Goal: Task Accomplishment & Management: Manage account settings

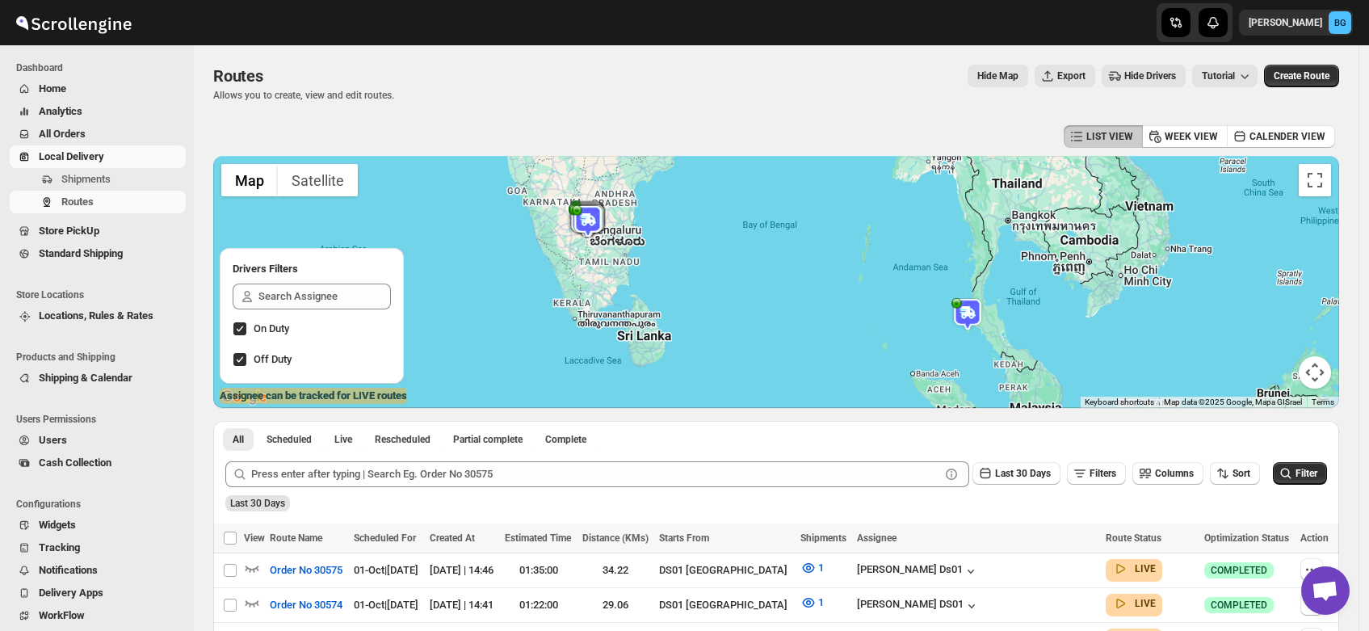
scroll to position [86, 0]
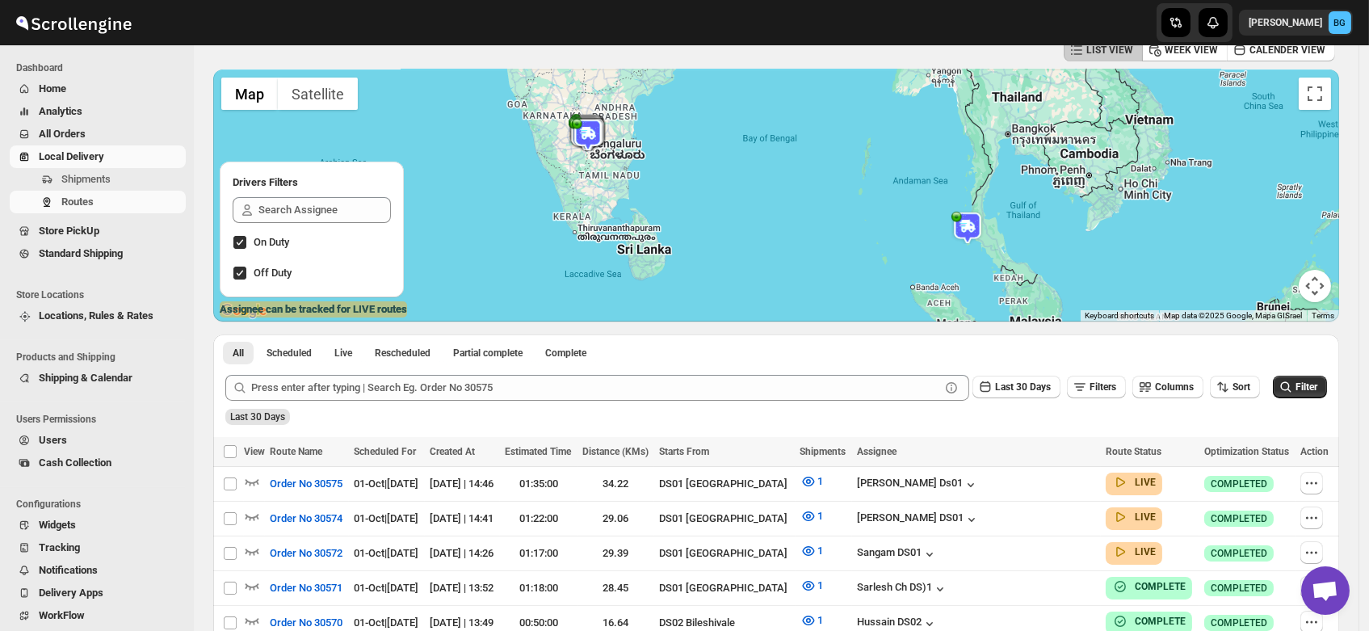
click at [97, 183] on span "Shipments" at bounding box center [85, 179] width 49 height 12
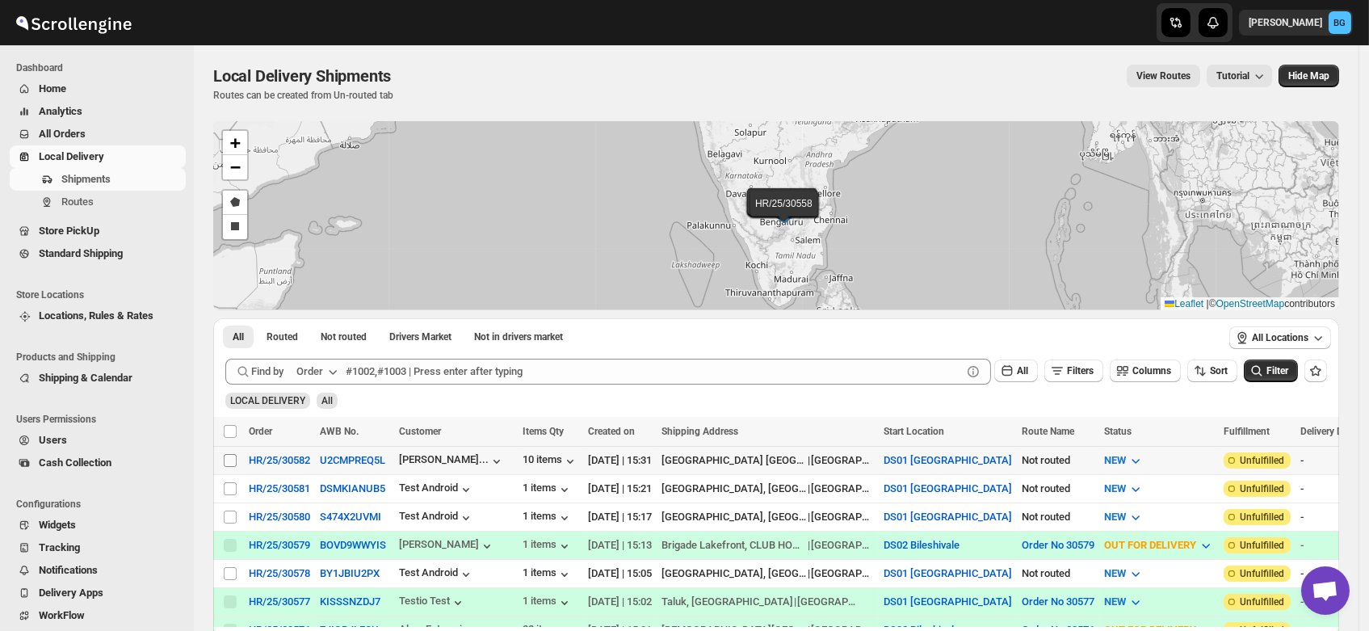
click at [228, 460] on input "Select shipment" at bounding box center [230, 460] width 13 height 13
checkbox input "true"
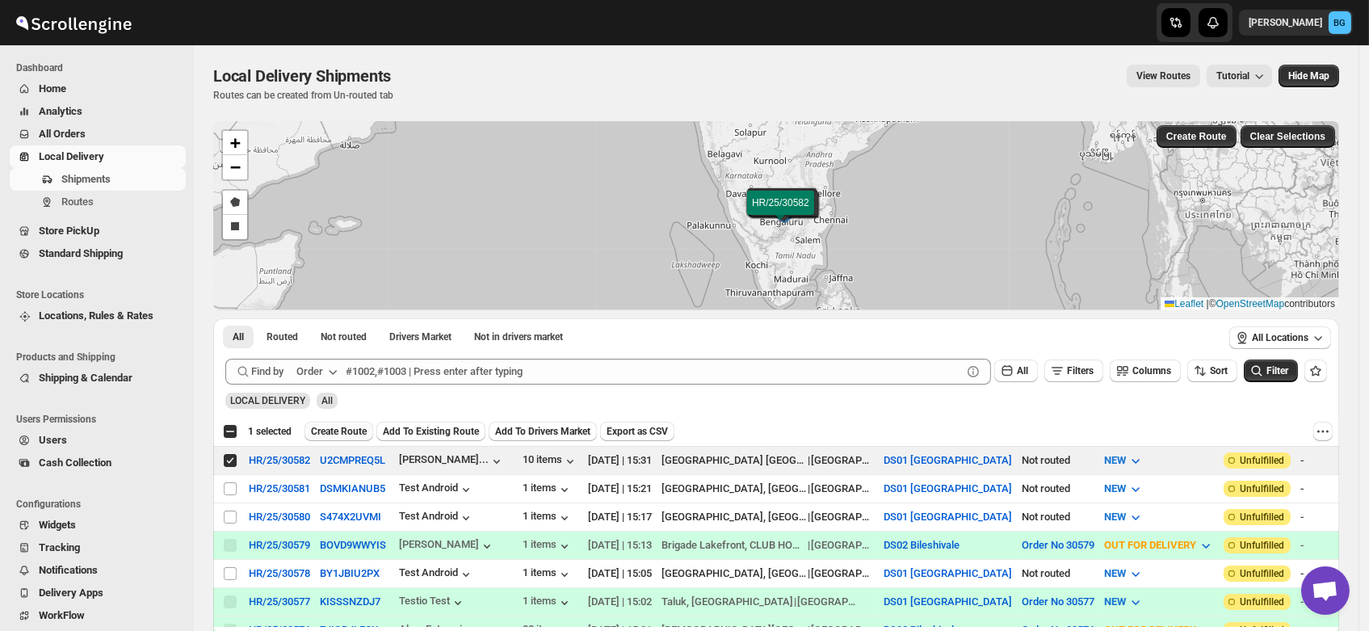
click at [333, 433] on span "Create Route" at bounding box center [339, 431] width 56 height 13
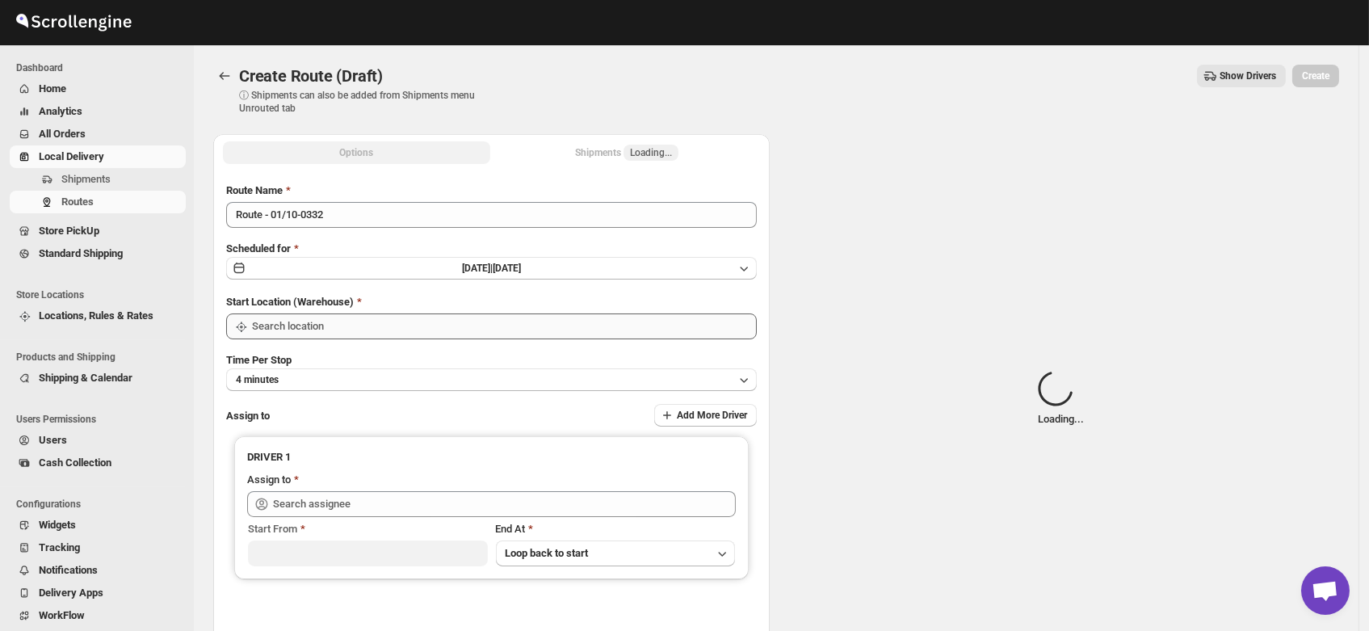
type input "DS01 [GEOGRAPHIC_DATA]"
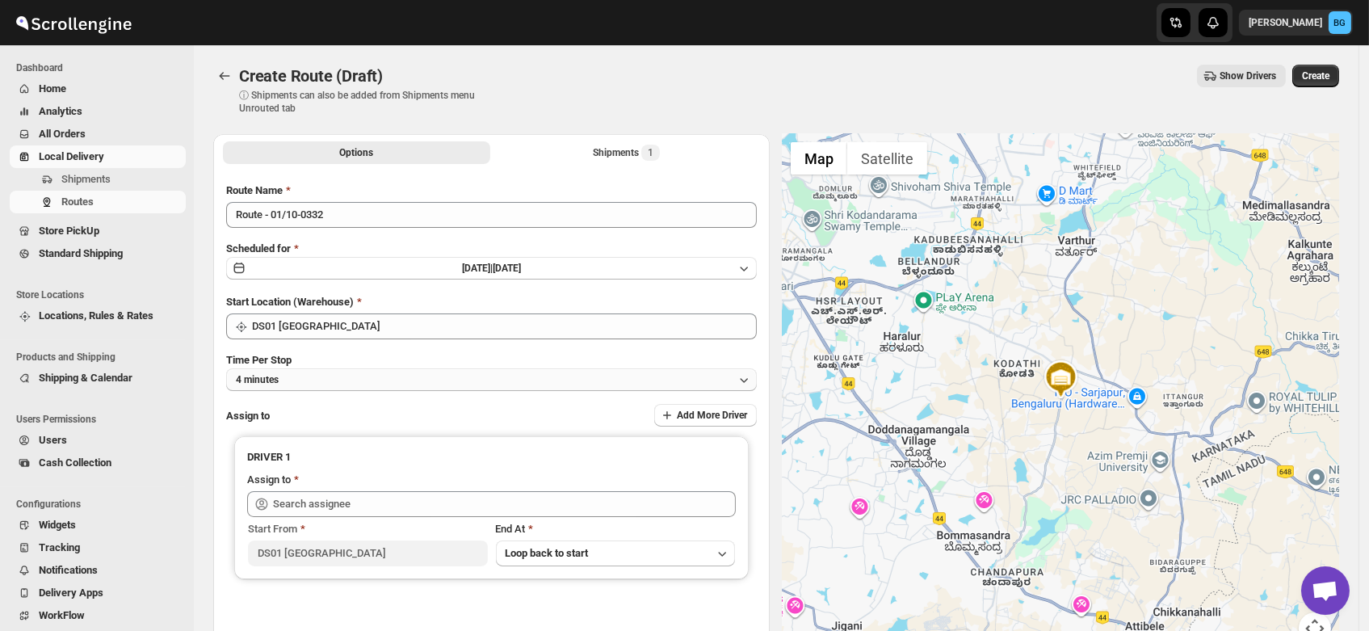
click at [300, 385] on button "4 minutes" at bounding box center [491, 379] width 531 height 23
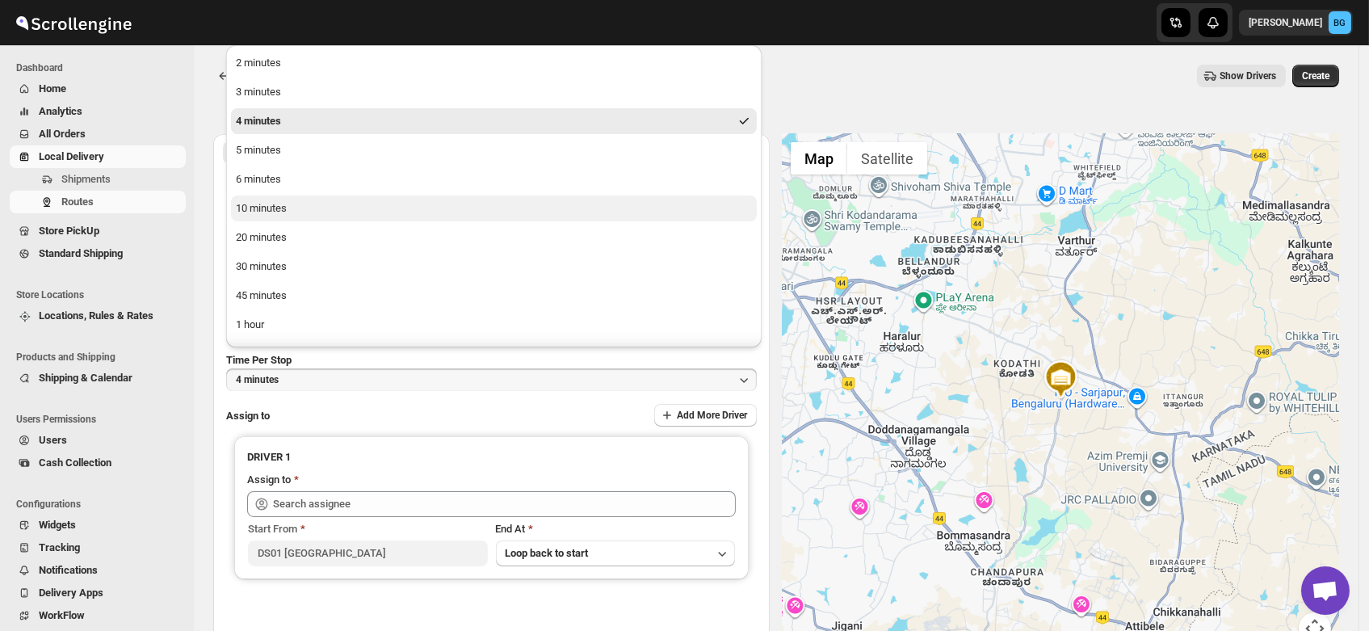
click at [280, 214] on div "10 minutes" at bounding box center [261, 208] width 51 height 16
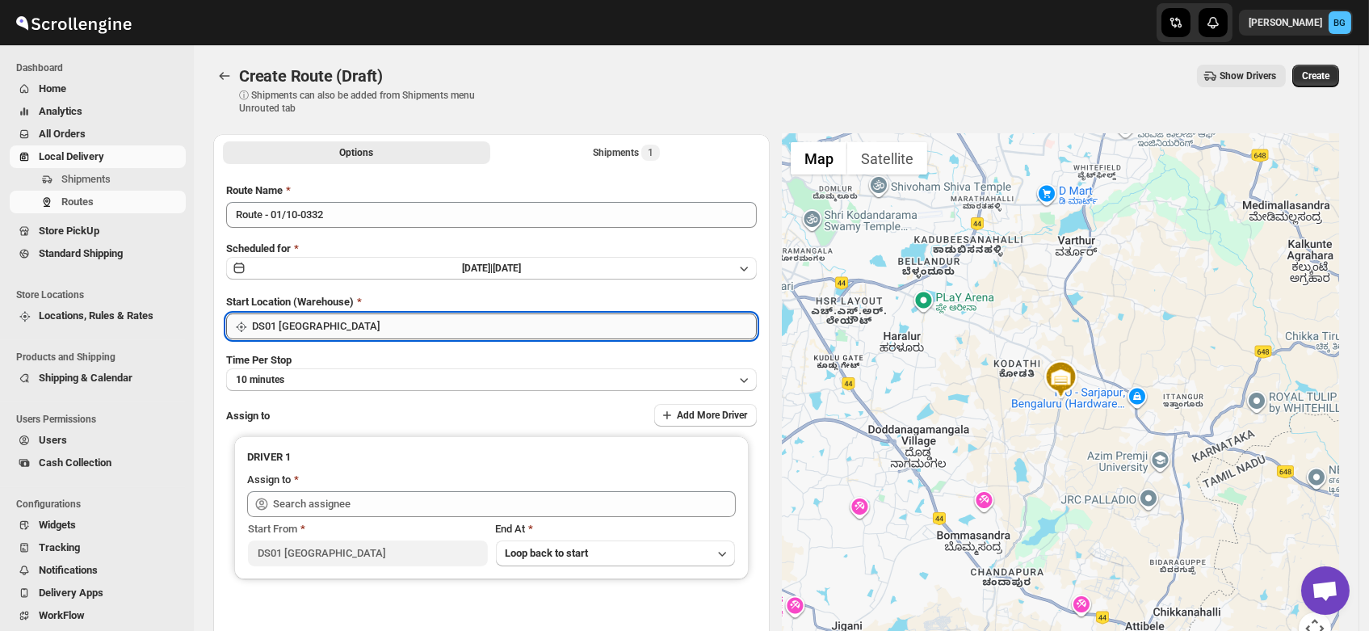
click at [308, 322] on input "DS01 [GEOGRAPHIC_DATA]" at bounding box center [504, 326] width 505 height 26
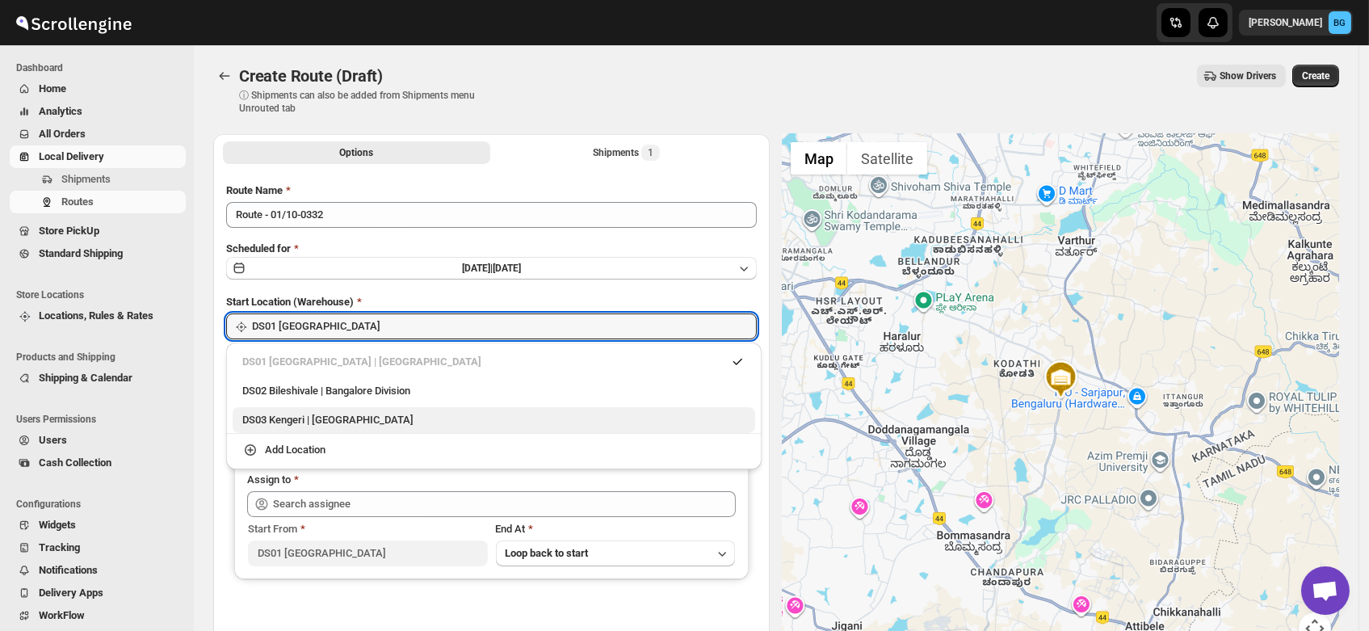
click at [295, 418] on div "DS03 Kengeri | [GEOGRAPHIC_DATA]" at bounding box center [493, 420] width 503 height 16
type input "DS03 Kengeri"
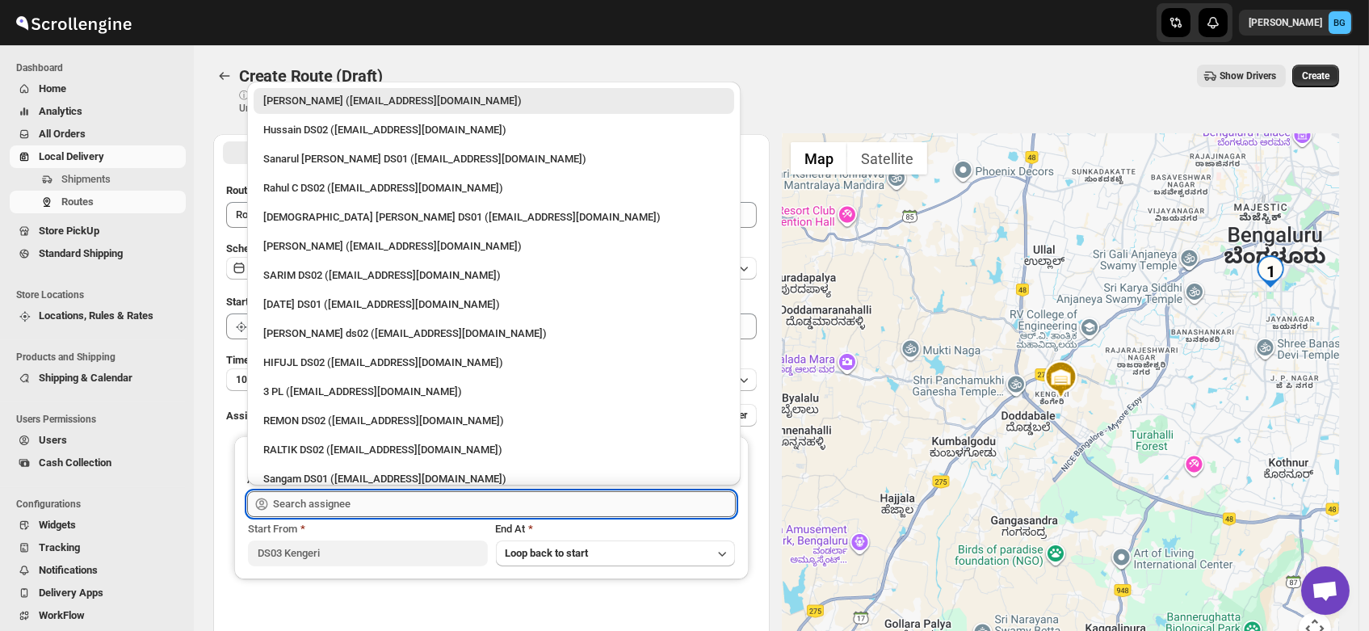
click at [303, 505] on input "text" at bounding box center [504, 504] width 463 height 26
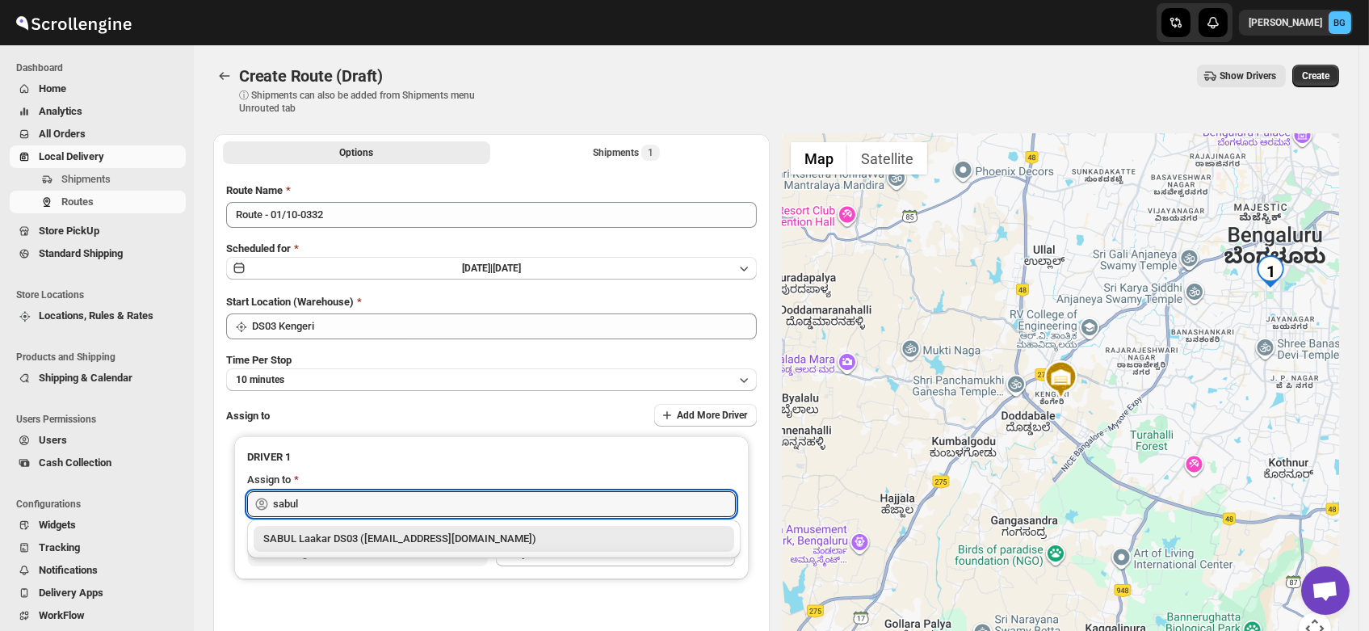
click at [336, 531] on div "SABUL Laakar DS03 ([EMAIL_ADDRESS][DOMAIN_NAME])" at bounding box center [493, 539] width 461 height 16
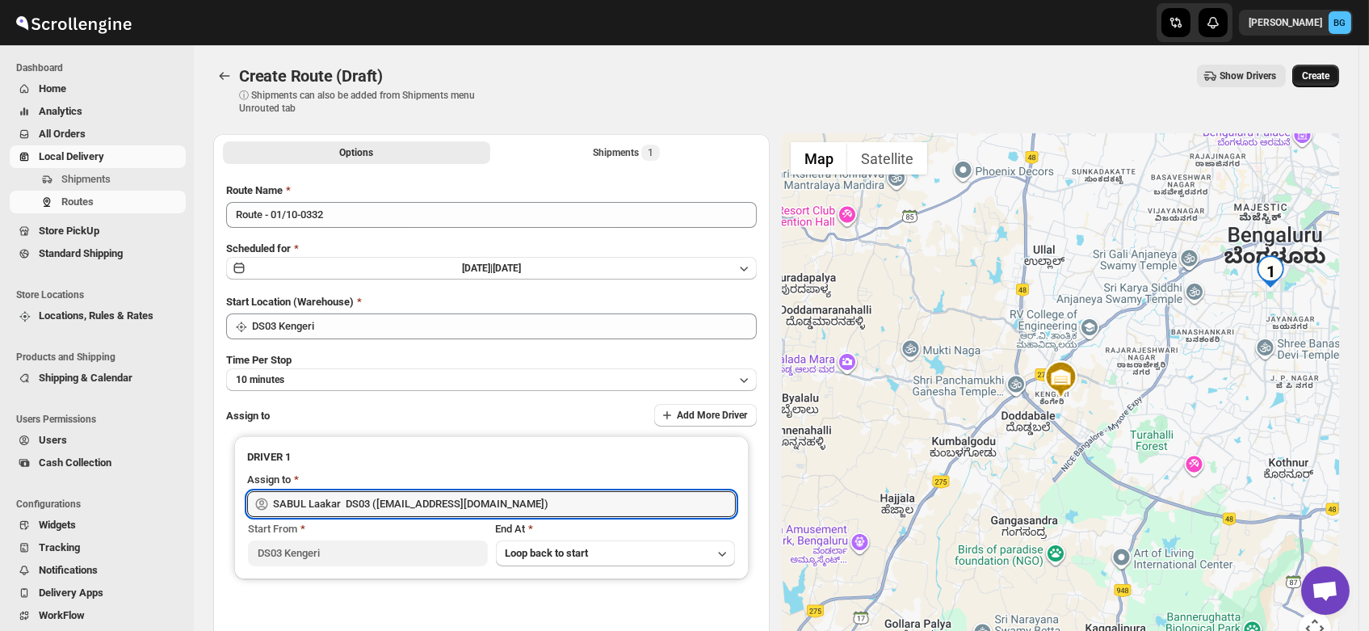
type input "SABUL Laakar DS03 ([EMAIL_ADDRESS][DOMAIN_NAME])"
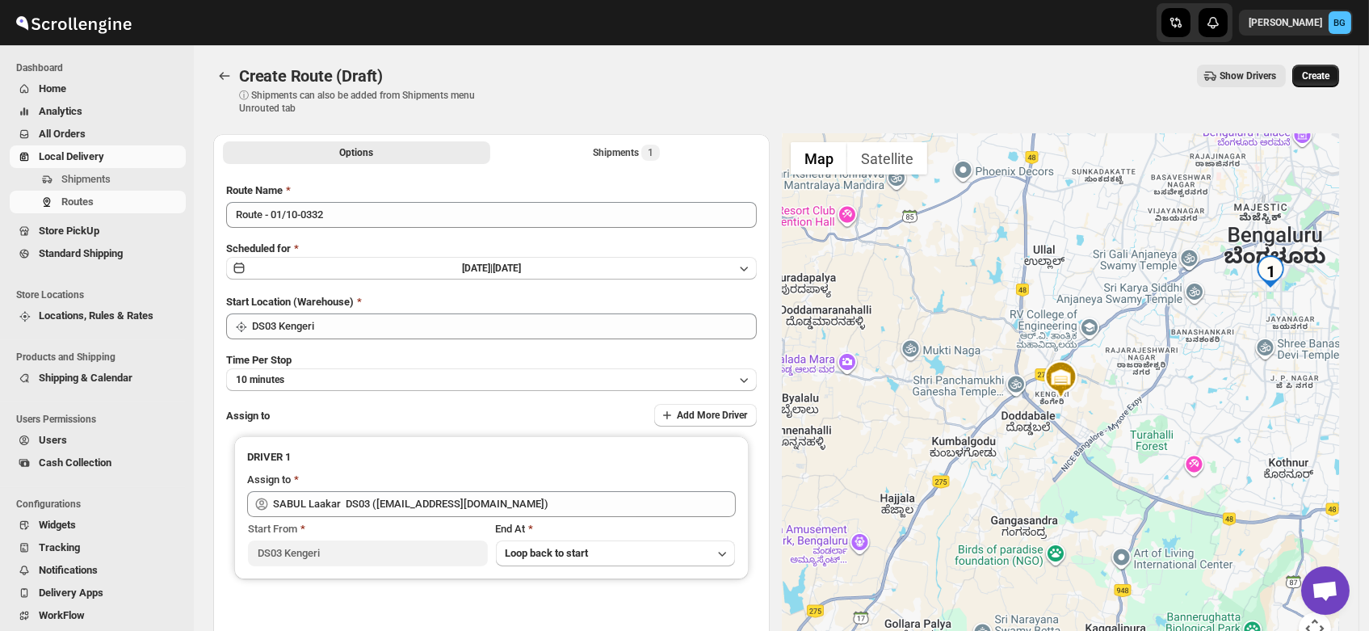
click at [1321, 82] on span "Create" at bounding box center [1315, 75] width 27 height 13
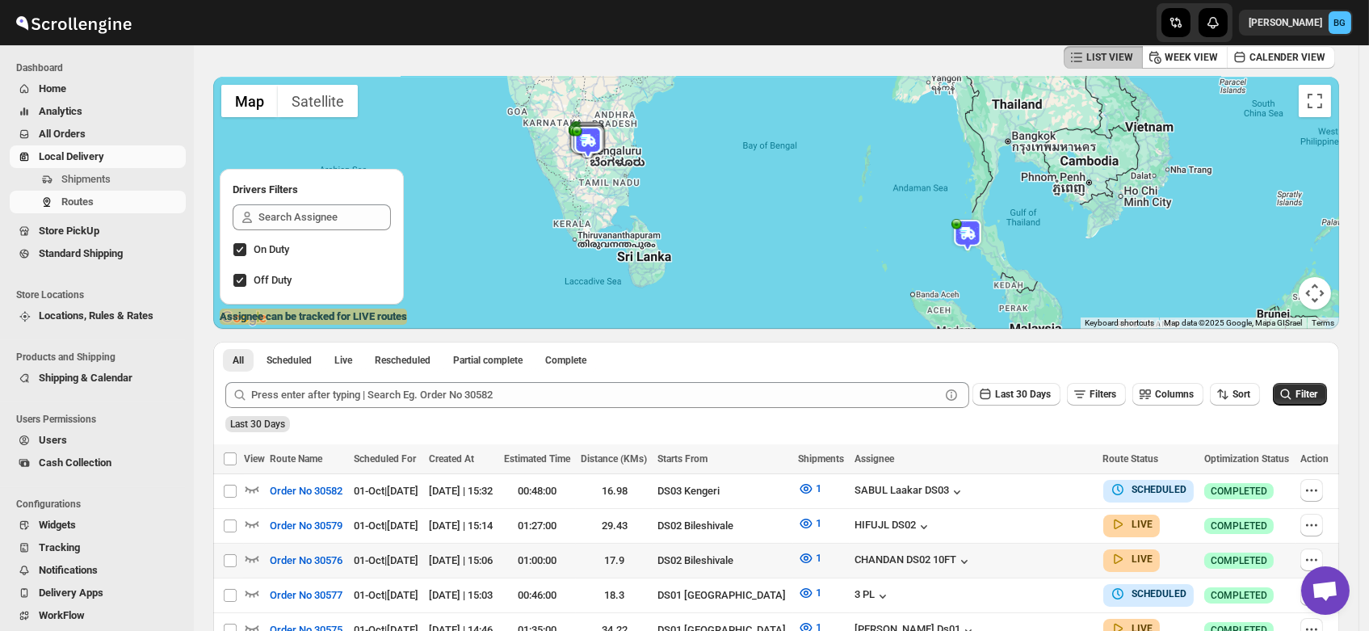
scroll to position [78, 0]
click at [249, 486] on icon "button" at bounding box center [252, 489] width 16 height 16
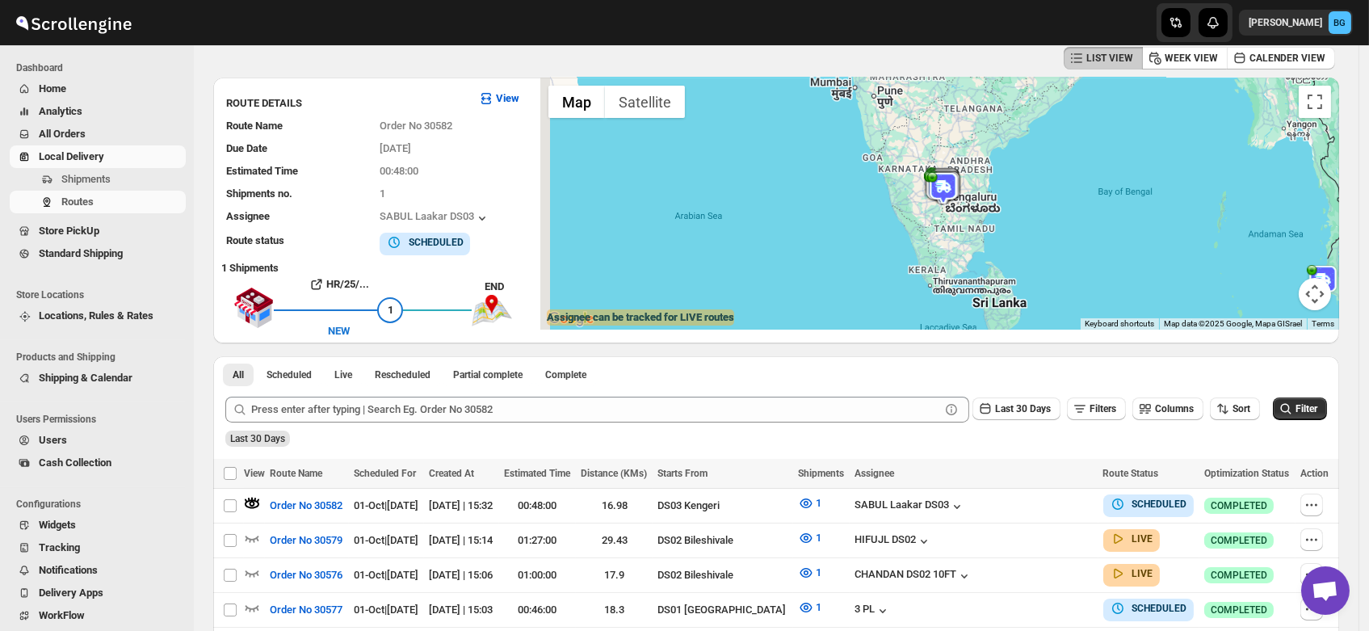
scroll to position [0, 0]
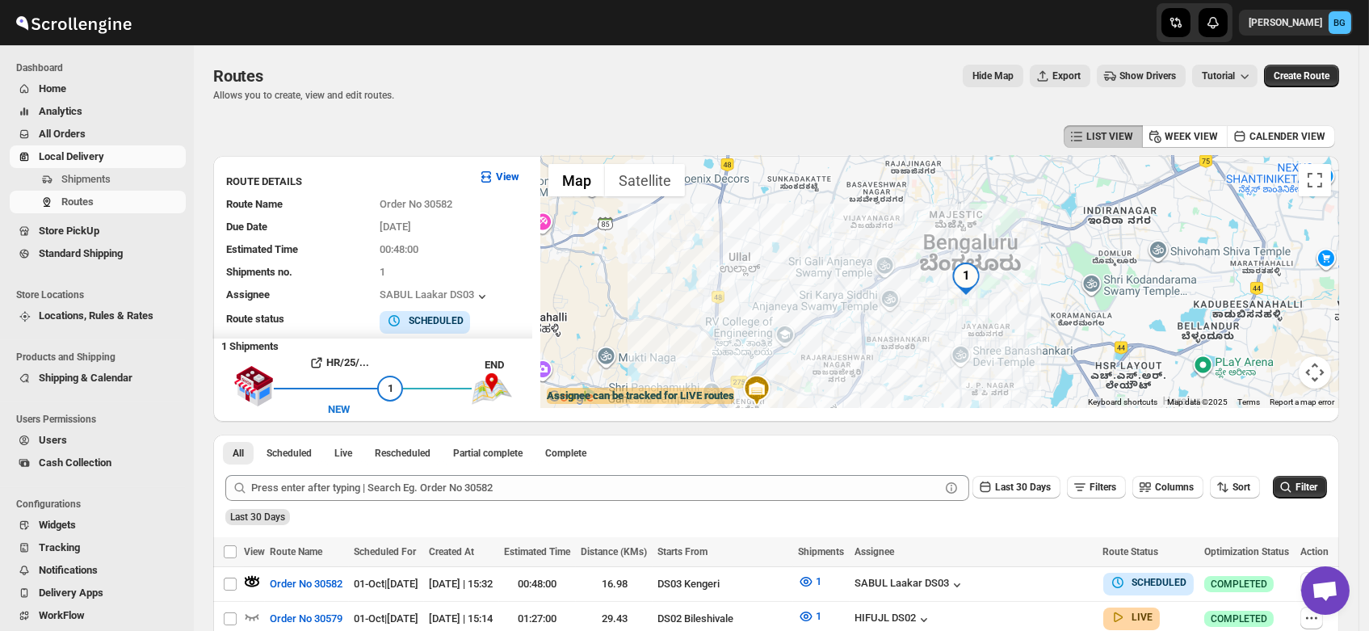
drag, startPoint x: 1047, startPoint y: 251, endPoint x: 943, endPoint y: 360, distance: 150.3
click at [943, 360] on div at bounding box center [939, 282] width 799 height 252
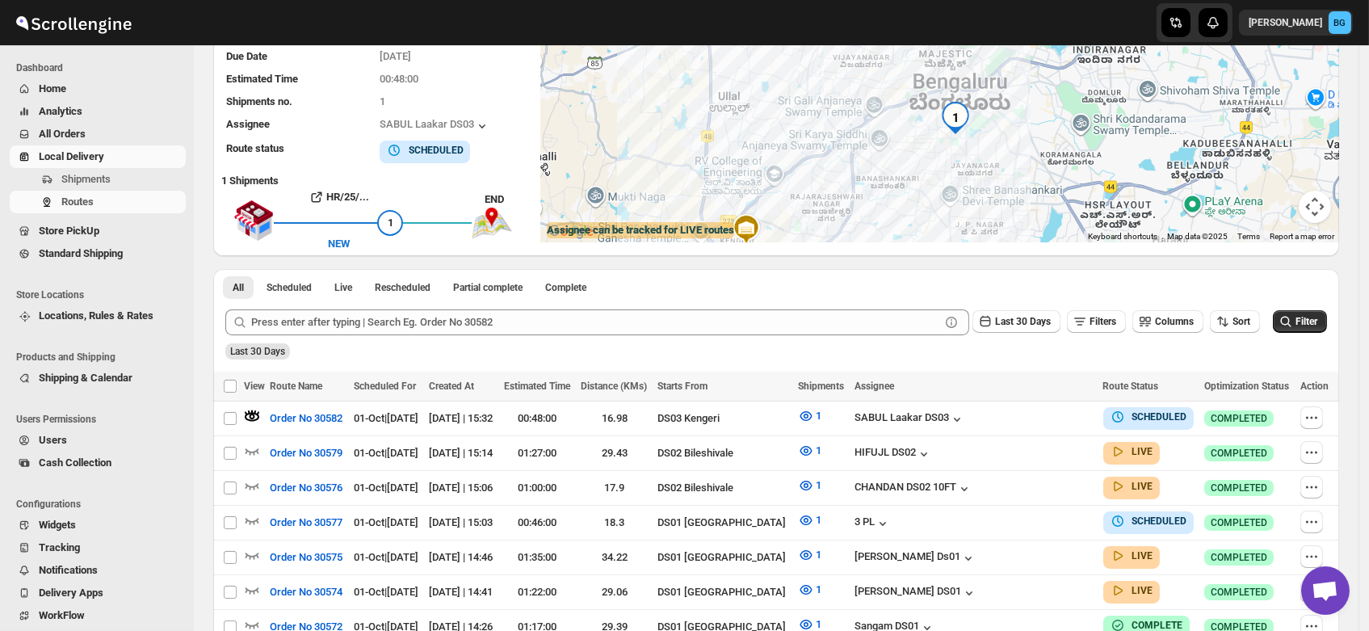
scroll to position [168, 0]
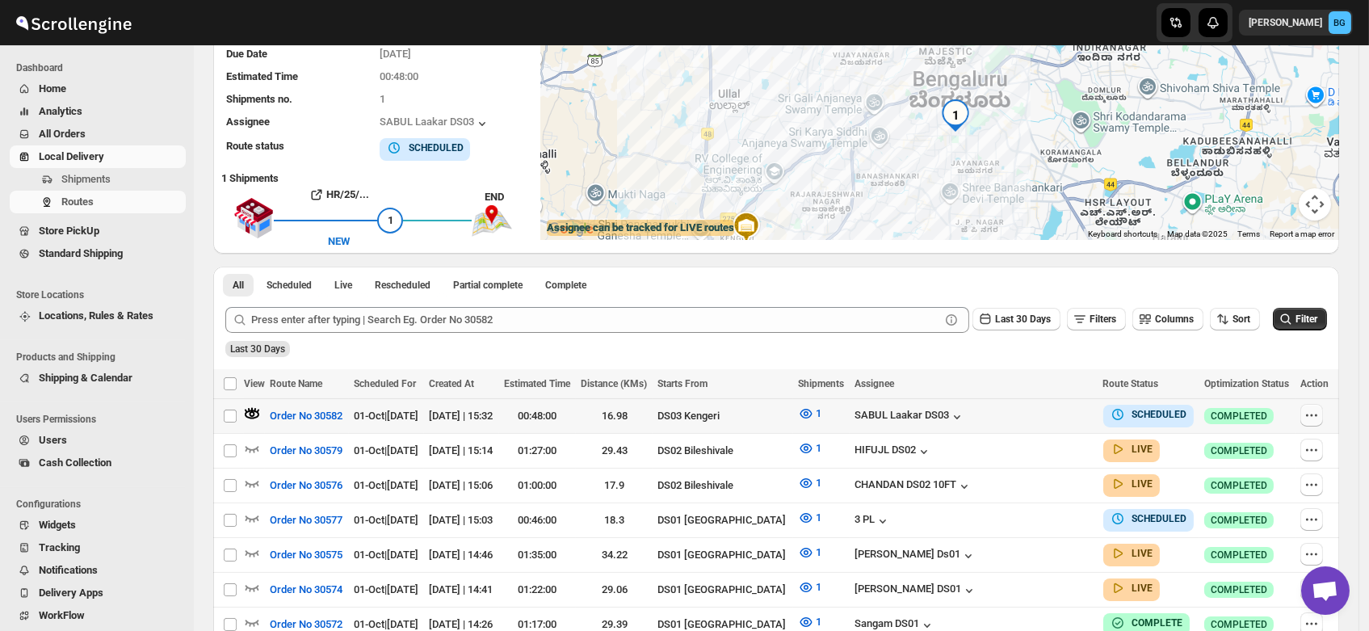
click at [1312, 413] on icon "button" at bounding box center [1312, 415] width 16 height 16
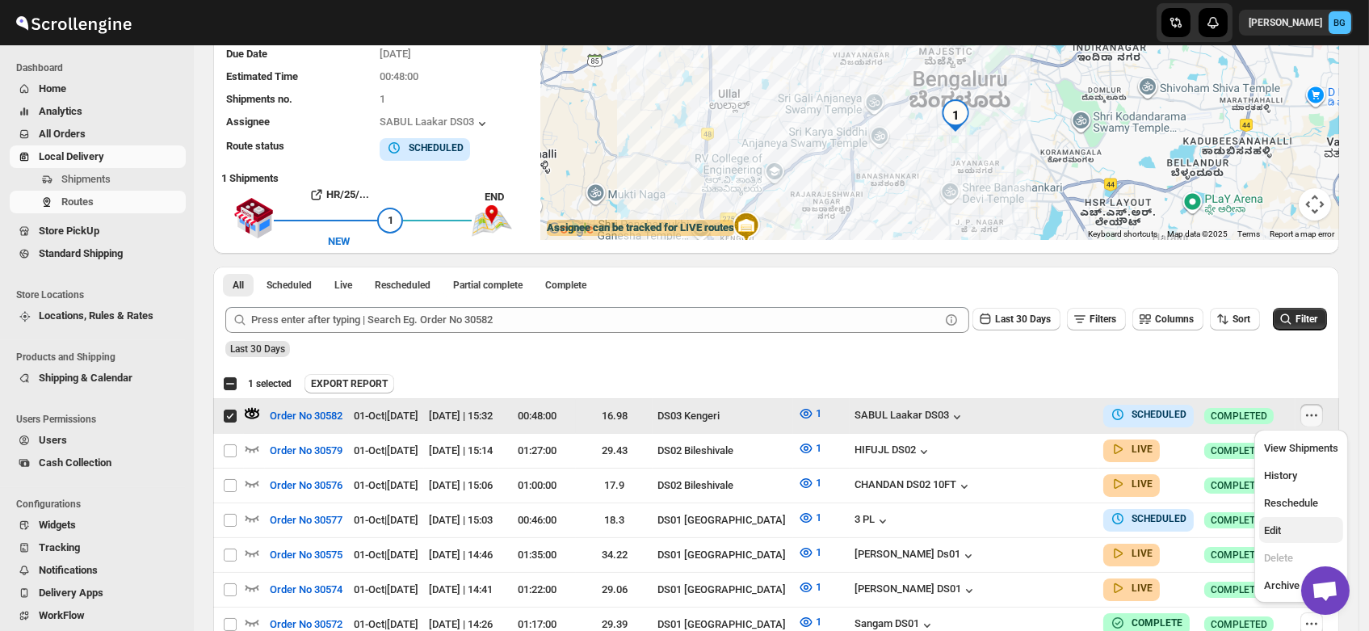
click at [1268, 526] on span "Edit" at bounding box center [1272, 530] width 17 height 12
checkbox input "false"
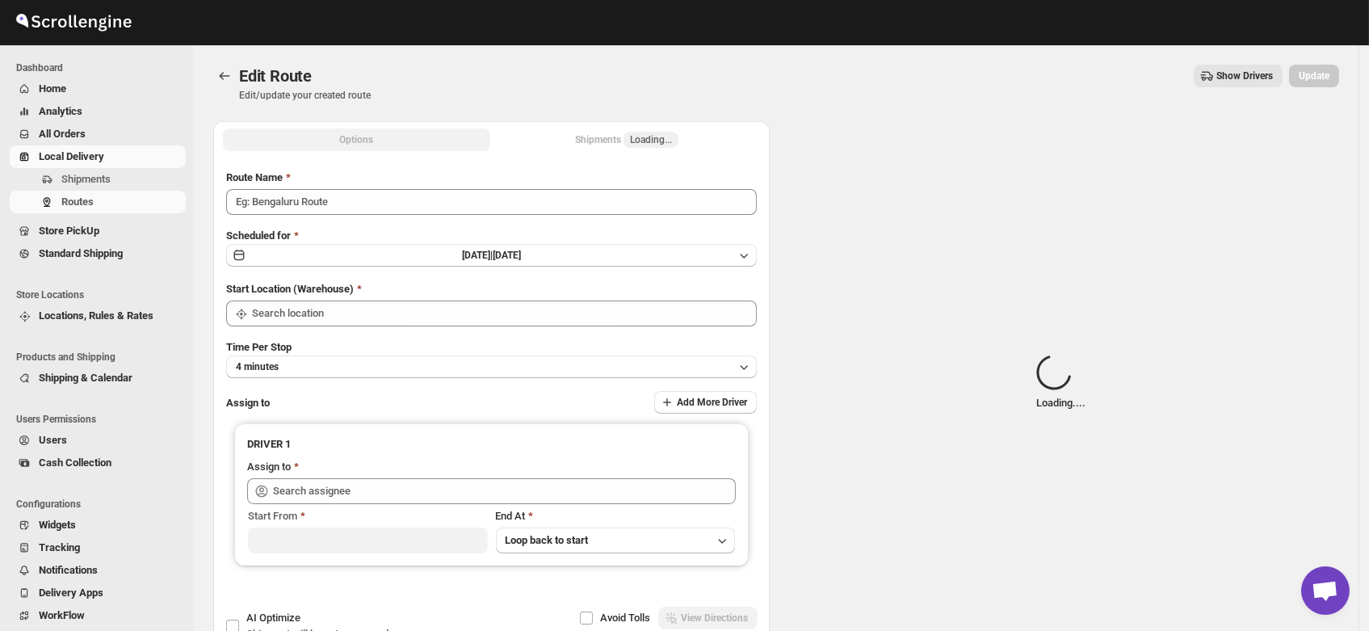
type input "Order No 30582"
type input "DS03 Kengeri"
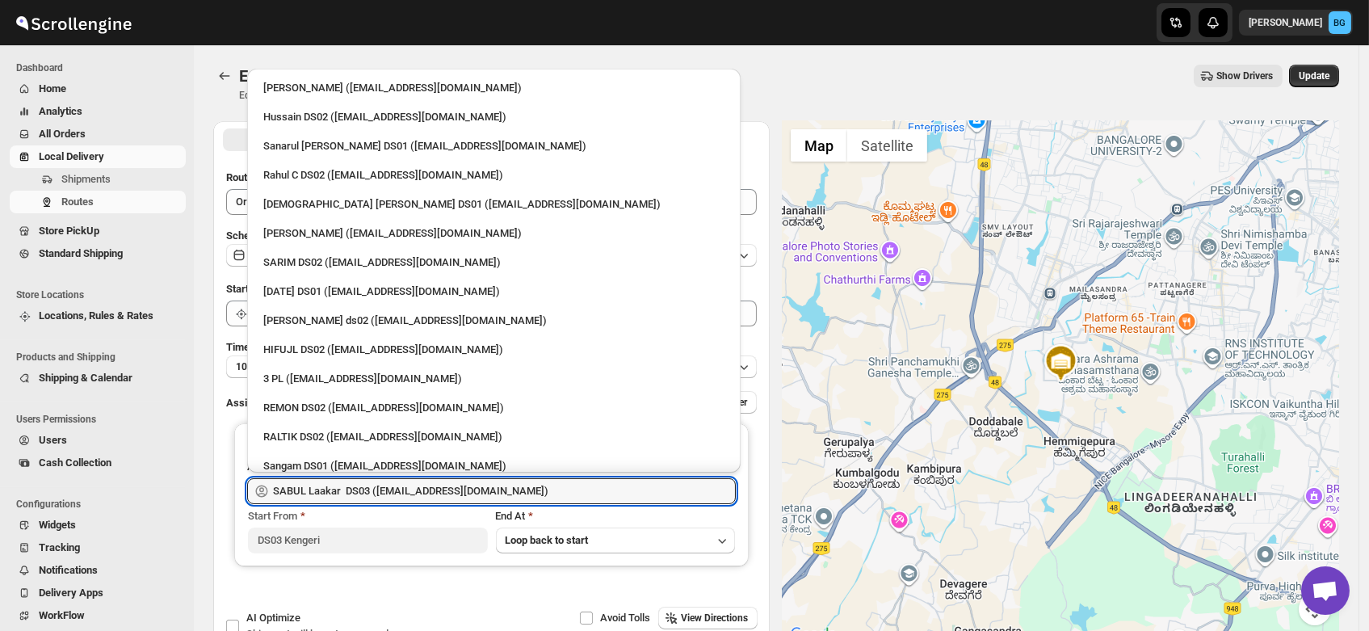
drag, startPoint x: 514, startPoint y: 493, endPoint x: 0, endPoint y: 484, distance: 514.5
click at [0, 484] on div "Skip to content [PERSON_NAME] BG Dashboard Home Analytics All Orders Local Deli…" at bounding box center [684, 369] width 1369 height 738
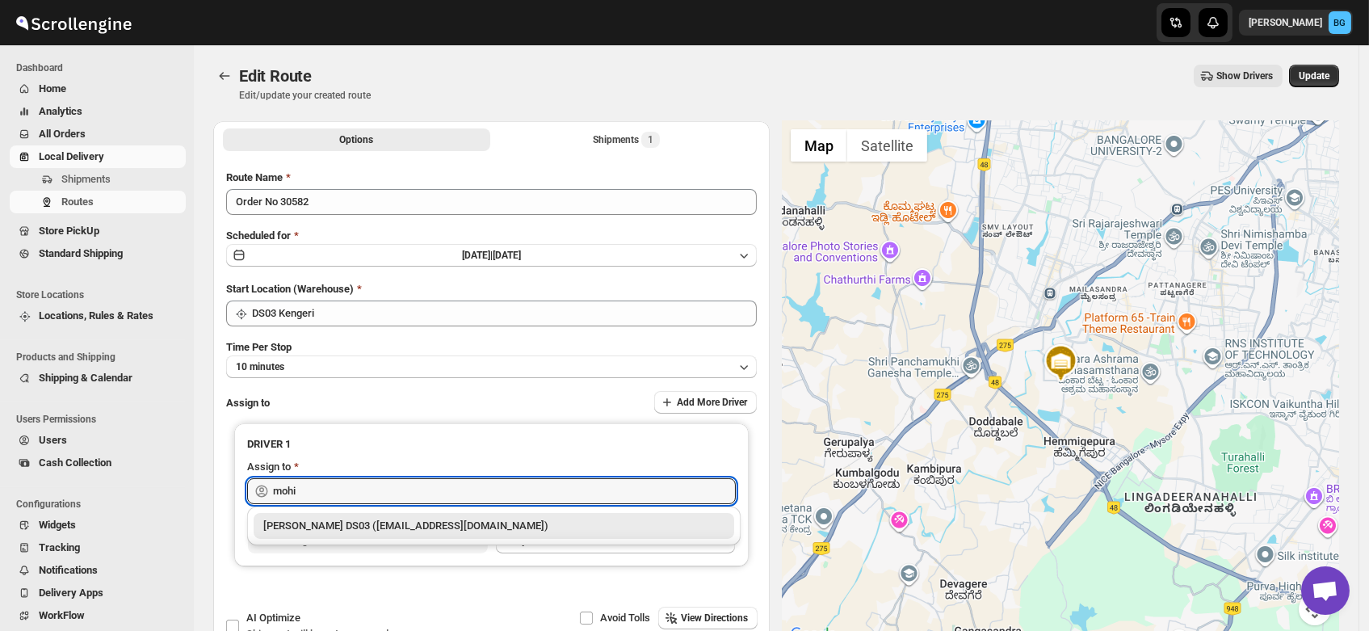
click at [278, 522] on div "[PERSON_NAME] DS03 ([EMAIL_ADDRESS][DOMAIN_NAME])" at bounding box center [493, 526] width 461 height 16
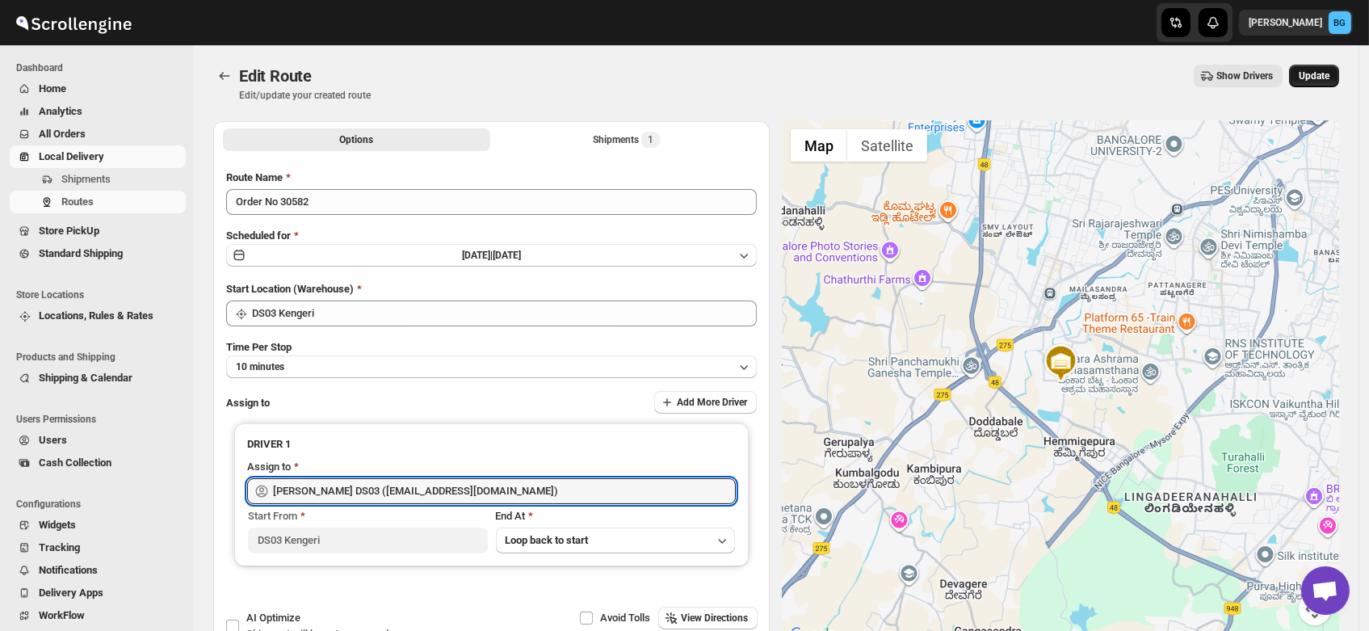
type input "[PERSON_NAME] DS03 ([EMAIL_ADDRESS][DOMAIN_NAME])"
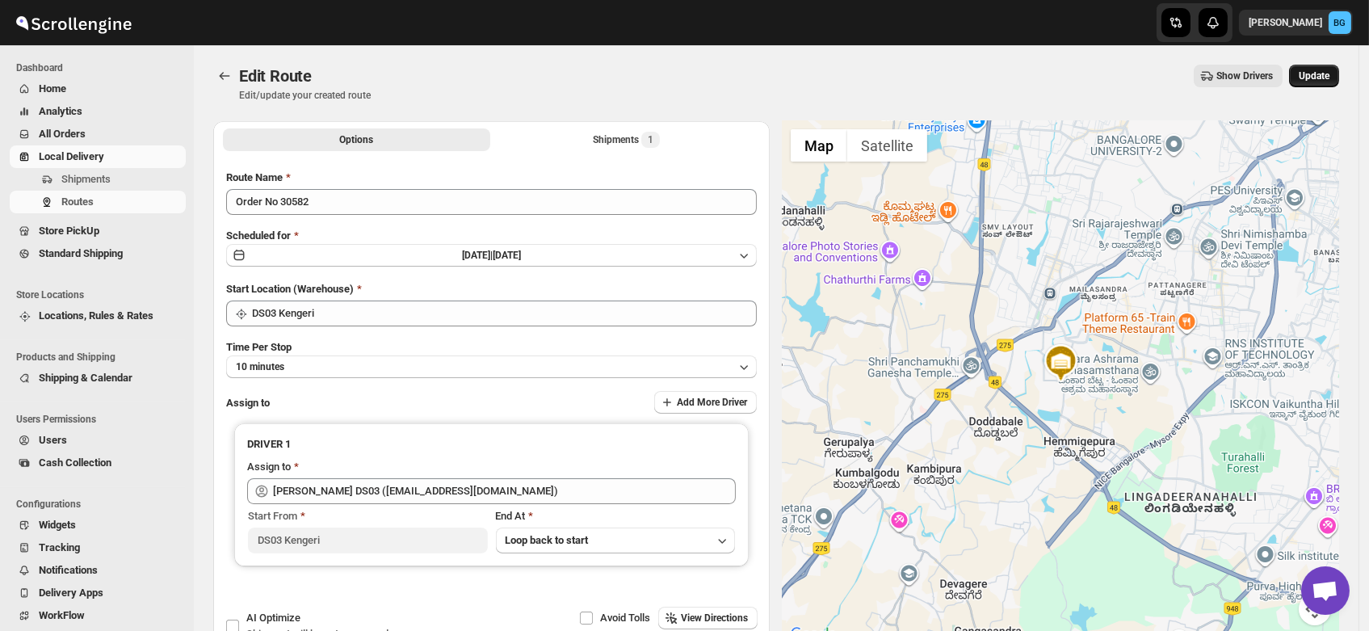
click at [1329, 77] on span "Update" at bounding box center [1314, 75] width 31 height 13
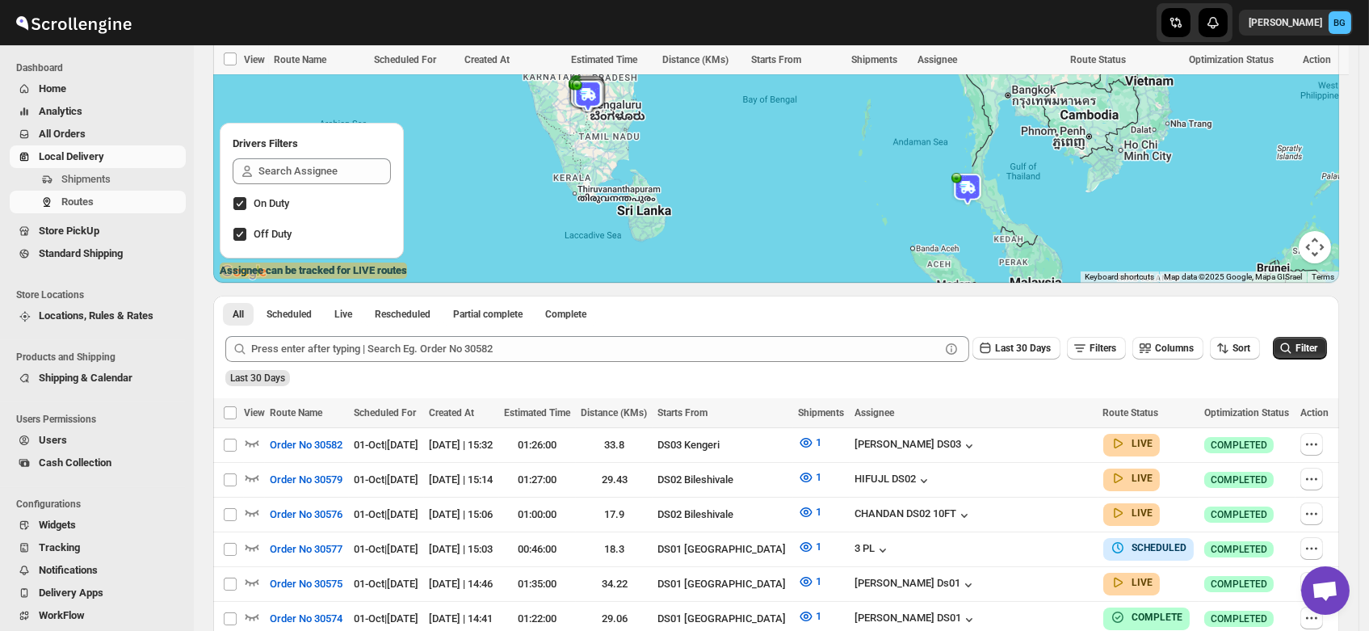
scroll to position [1394, 0]
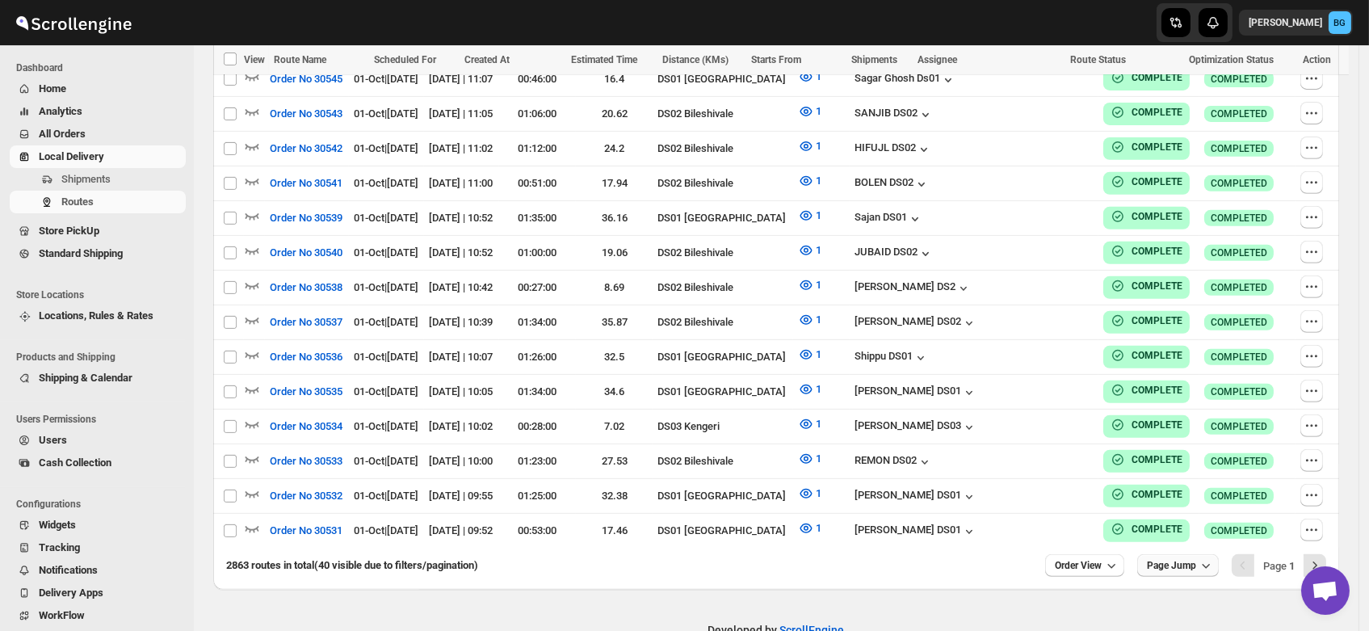
click at [1190, 559] on span "Page Jump" at bounding box center [1171, 565] width 49 height 13
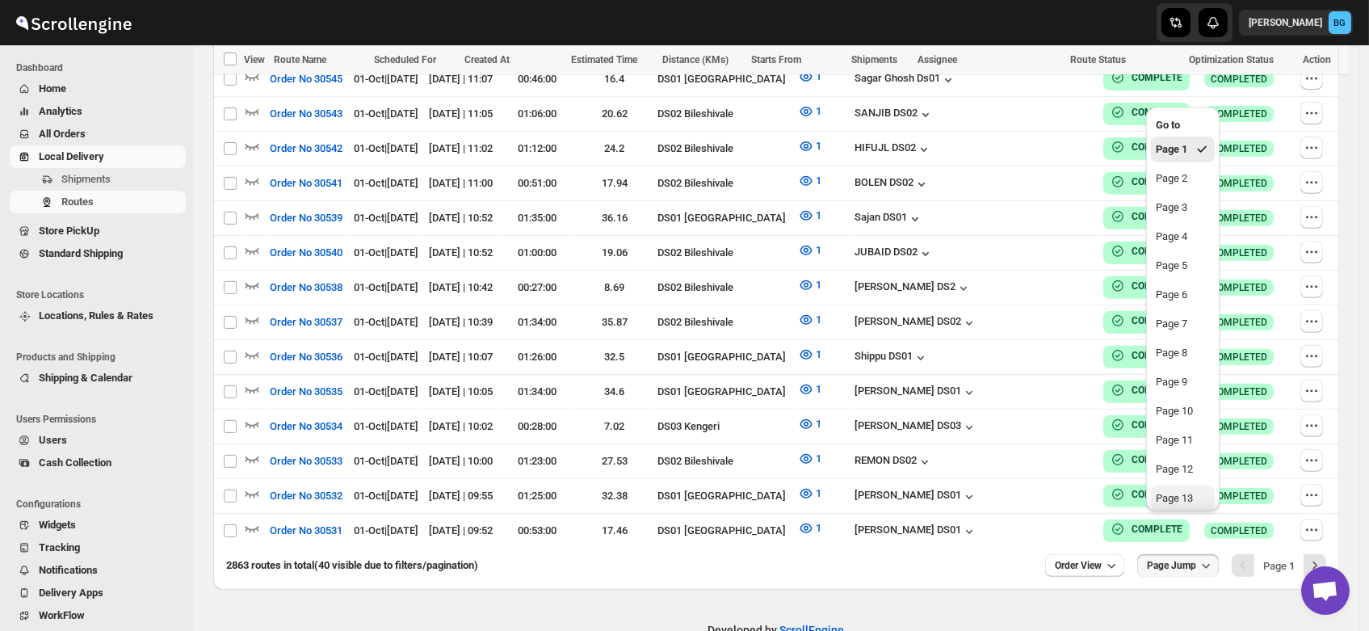
click at [1178, 487] on button "Page 13" at bounding box center [1183, 498] width 64 height 26
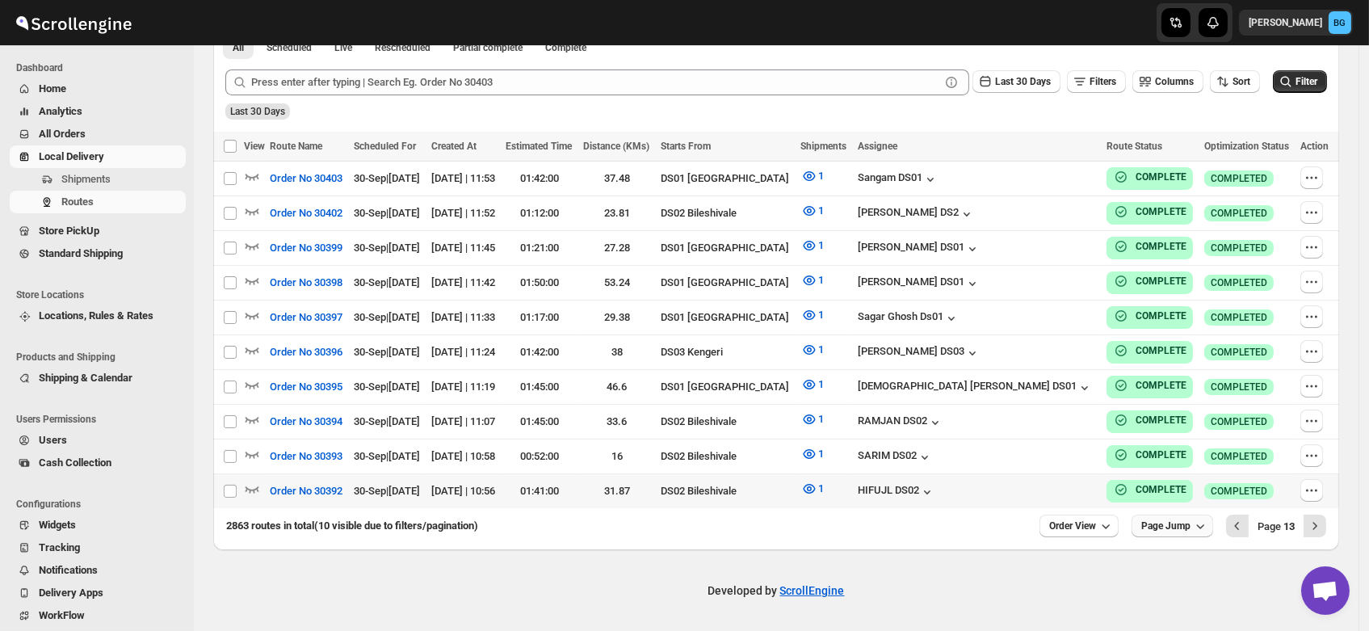
scroll to position [381, 0]
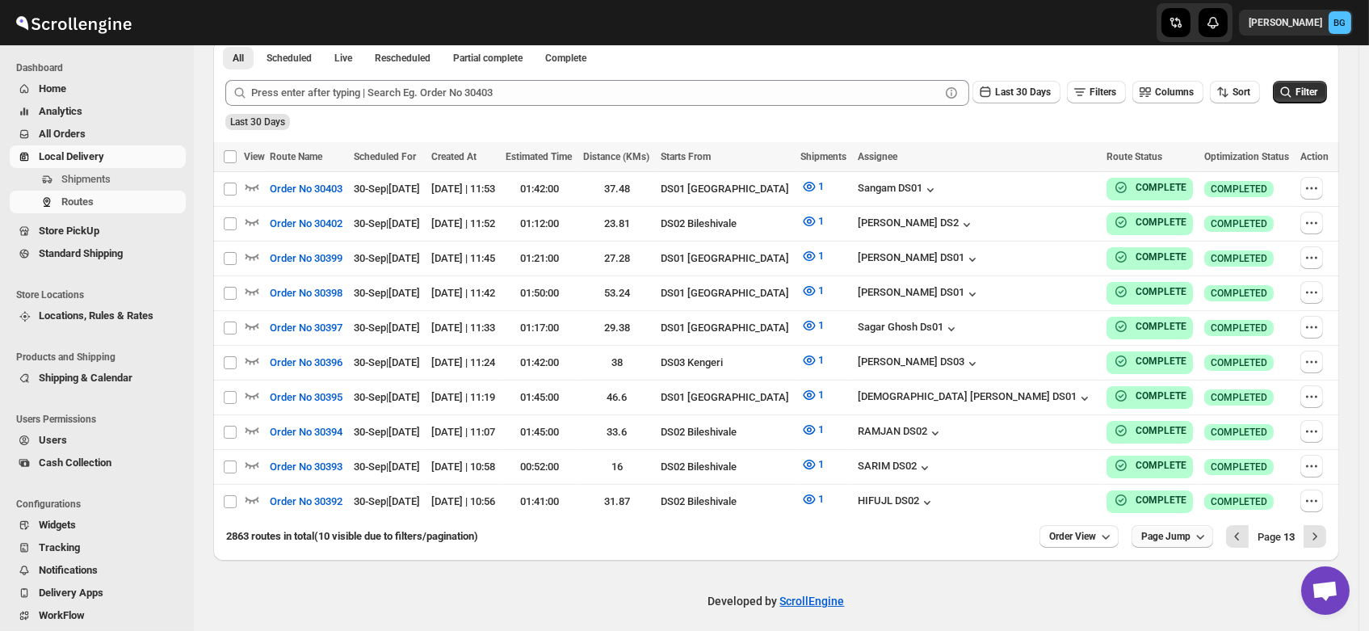
click at [1187, 530] on span "Page Jump" at bounding box center [1165, 536] width 49 height 13
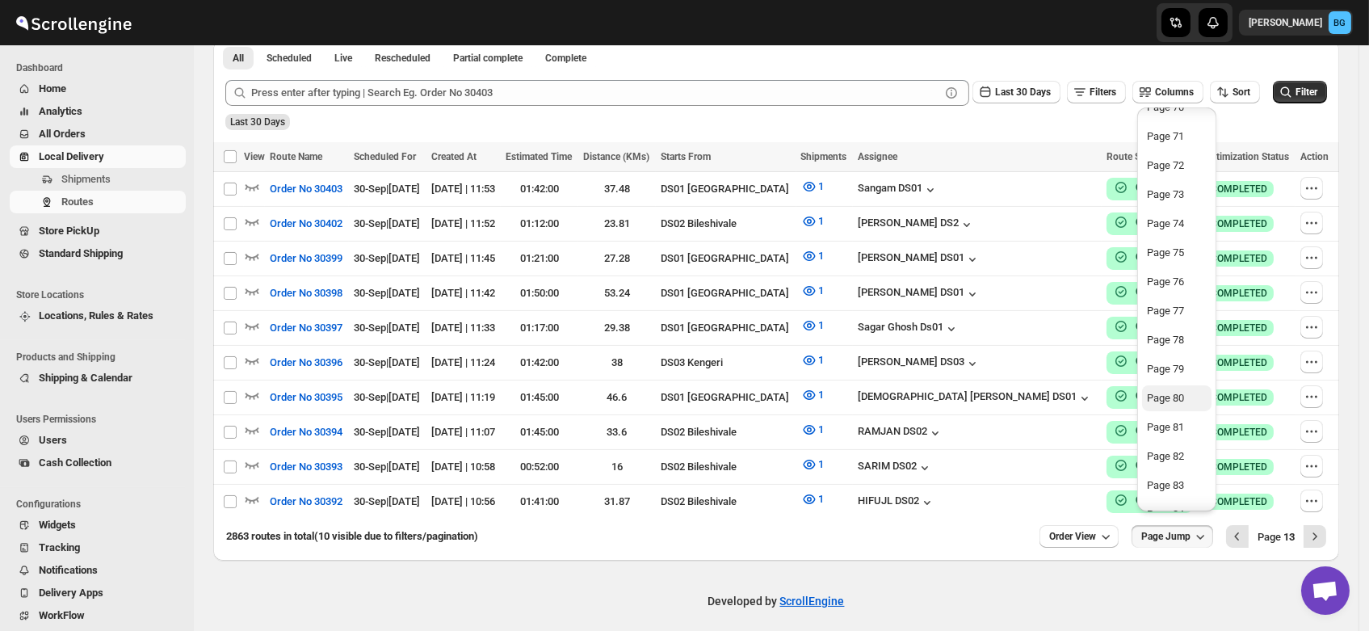
scroll to position [2048, 0]
click at [1164, 291] on button "Page 76" at bounding box center [1176, 282] width 69 height 26
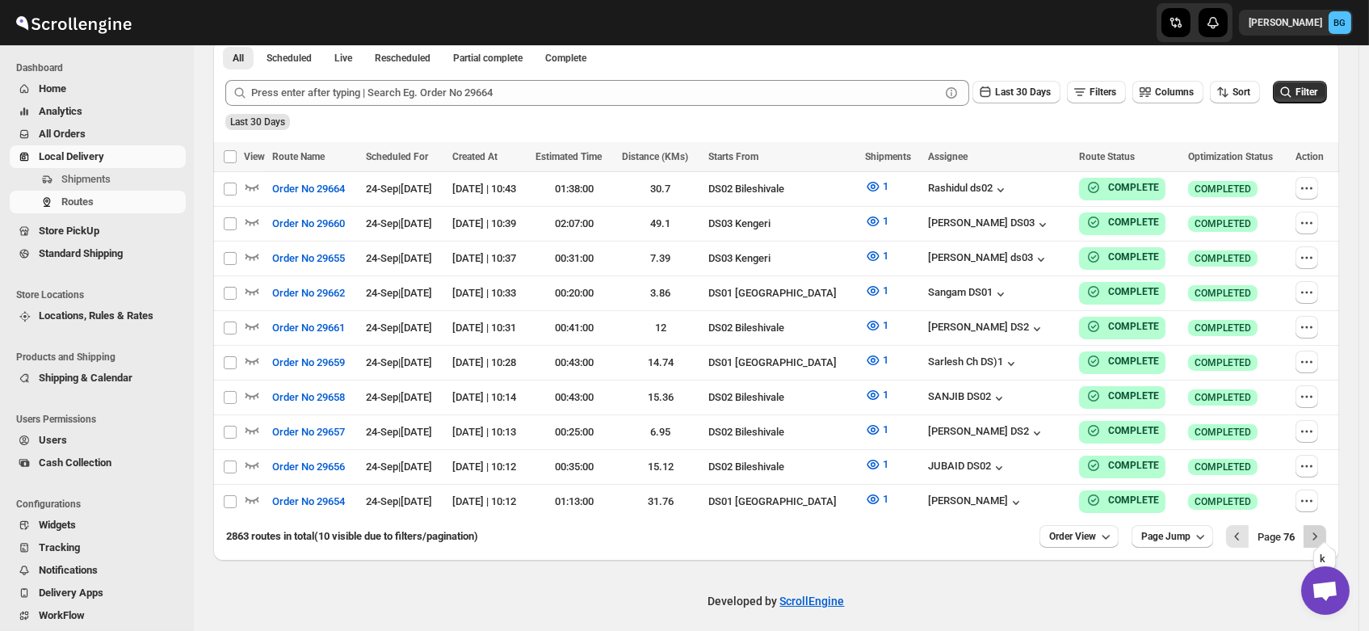
click at [1316, 528] on icon "Next" at bounding box center [1315, 536] width 16 height 16
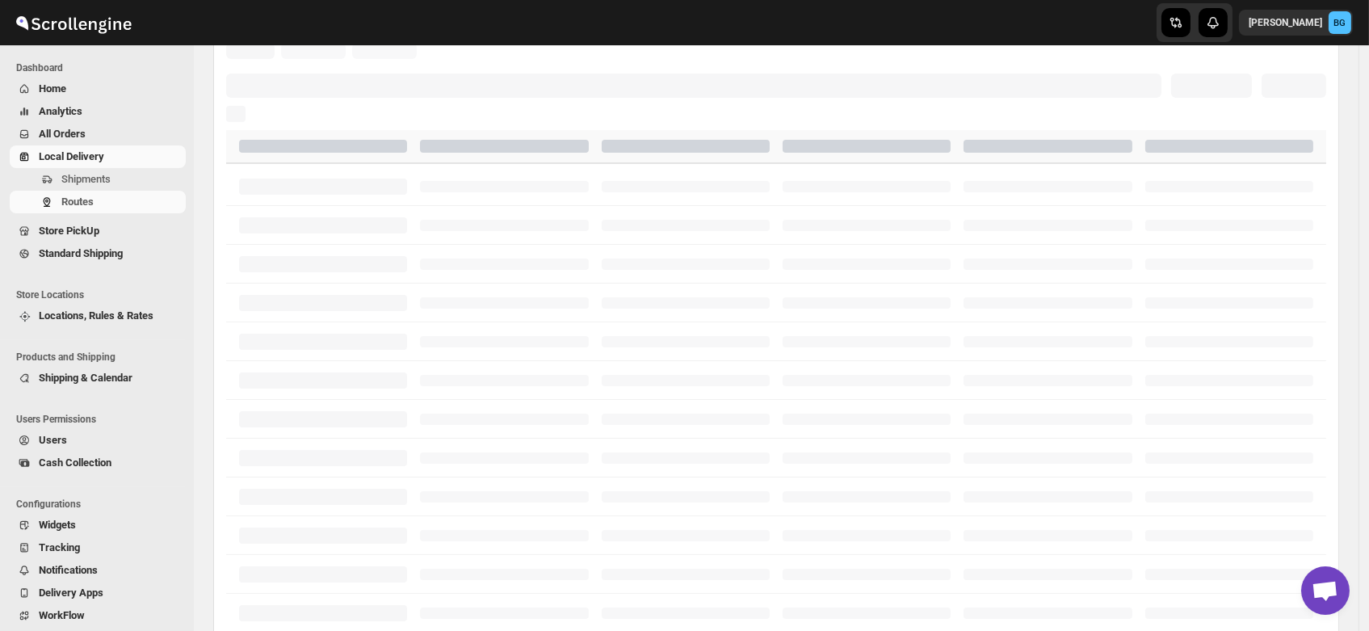
click at [1313, 530] on div at bounding box center [1229, 535] width 168 height 11
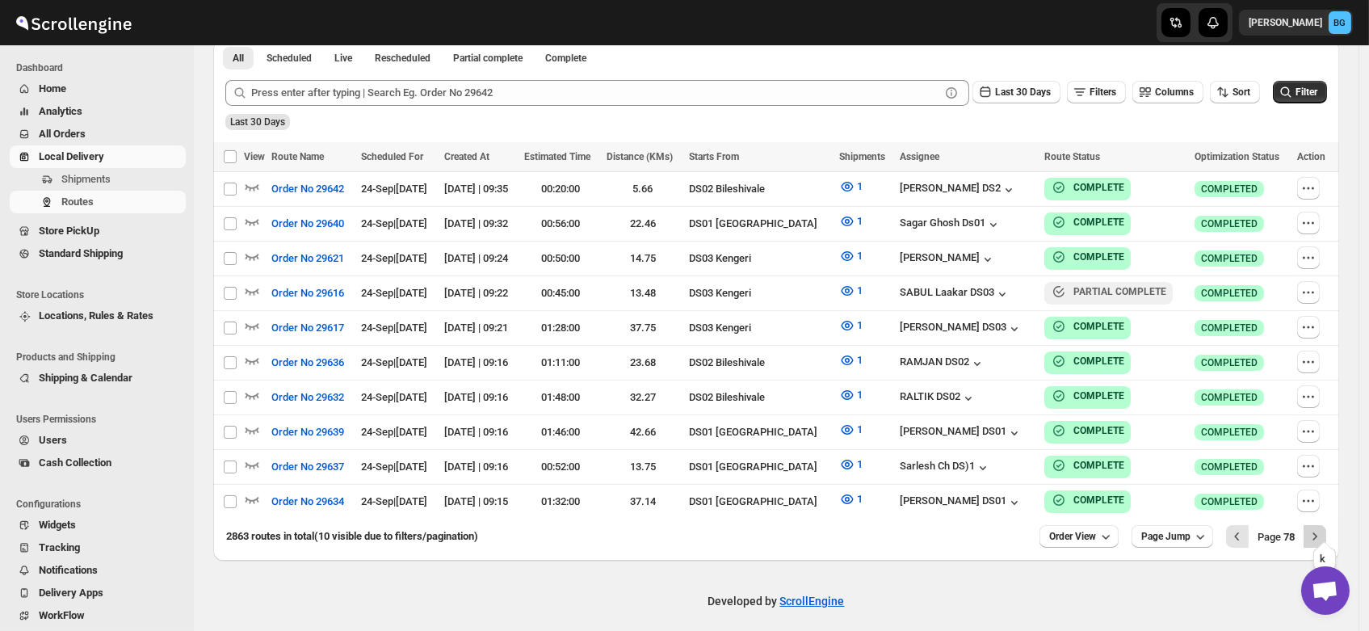
click at [1323, 528] on icon "Next" at bounding box center [1315, 536] width 16 height 16
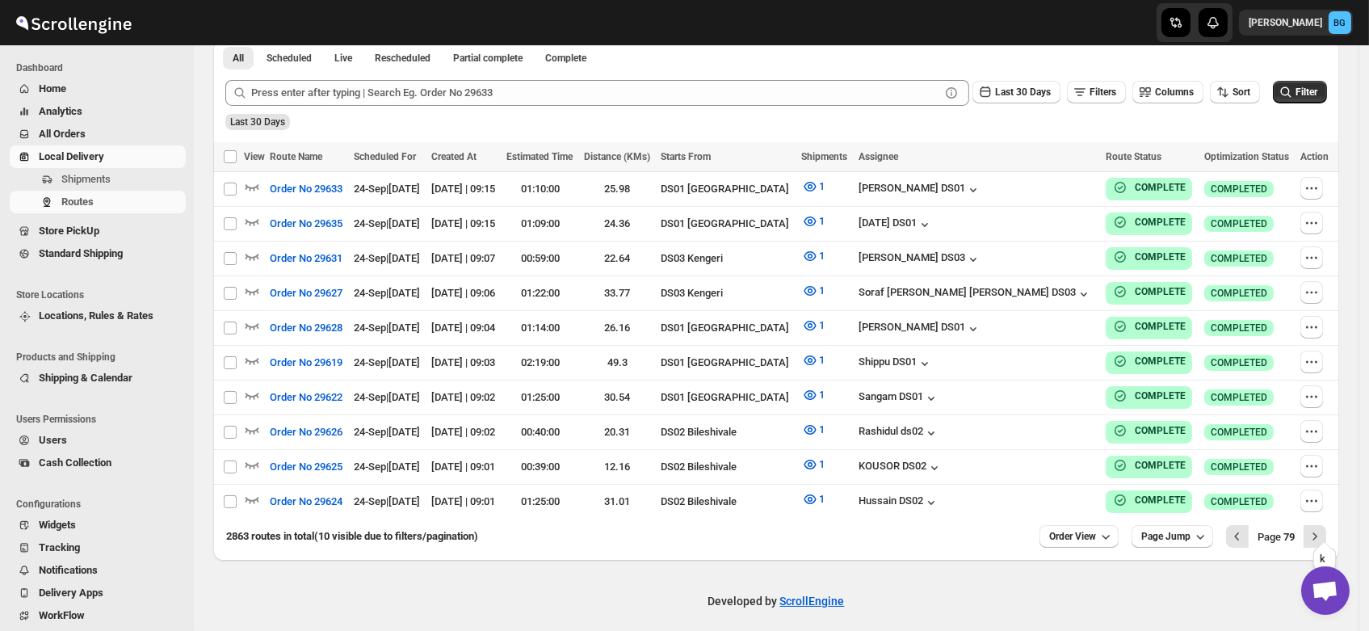
click at [1323, 528] on icon "Next" at bounding box center [1315, 536] width 16 height 16
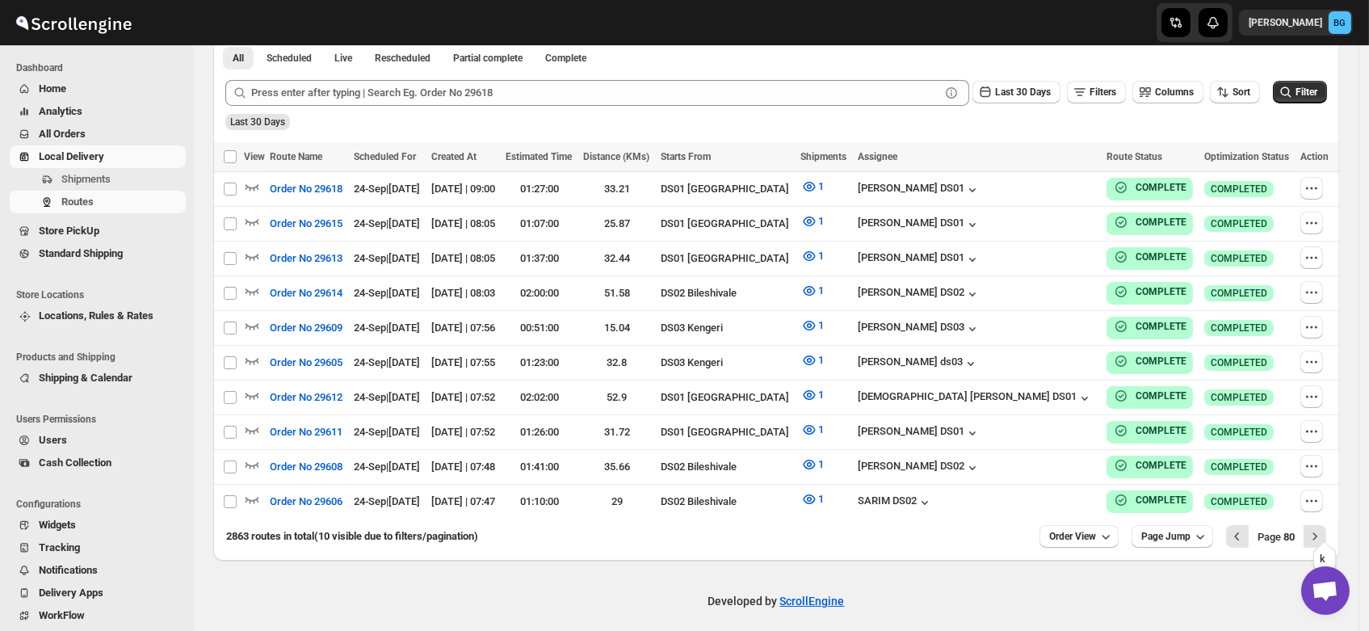
click at [1323, 528] on icon "Next" at bounding box center [1315, 536] width 16 height 16
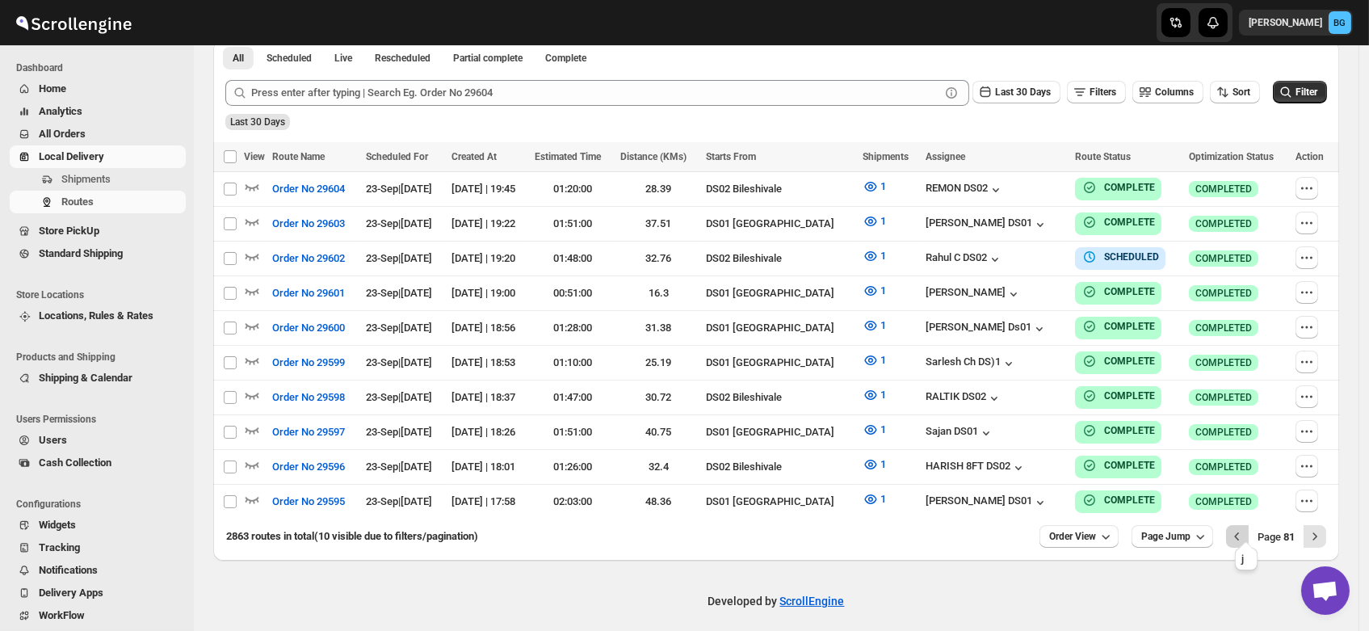
click at [1241, 528] on icon "Previous" at bounding box center [1237, 536] width 16 height 16
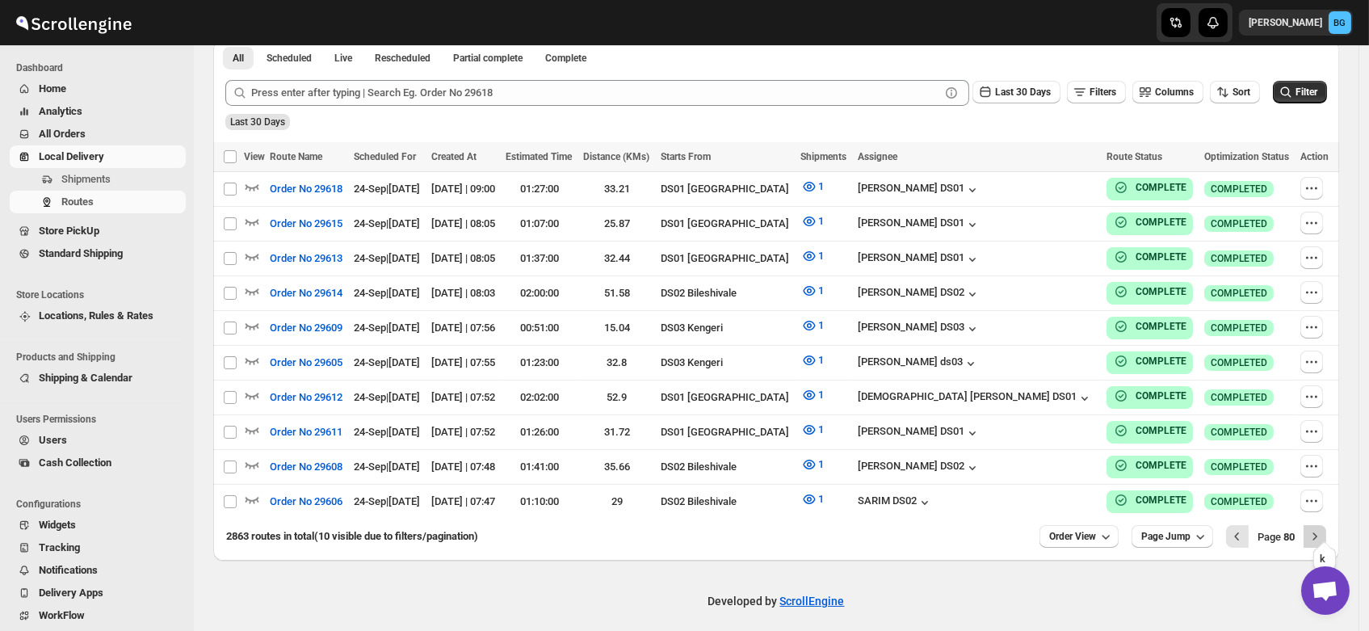
click at [1321, 528] on icon "Next" at bounding box center [1315, 536] width 16 height 16
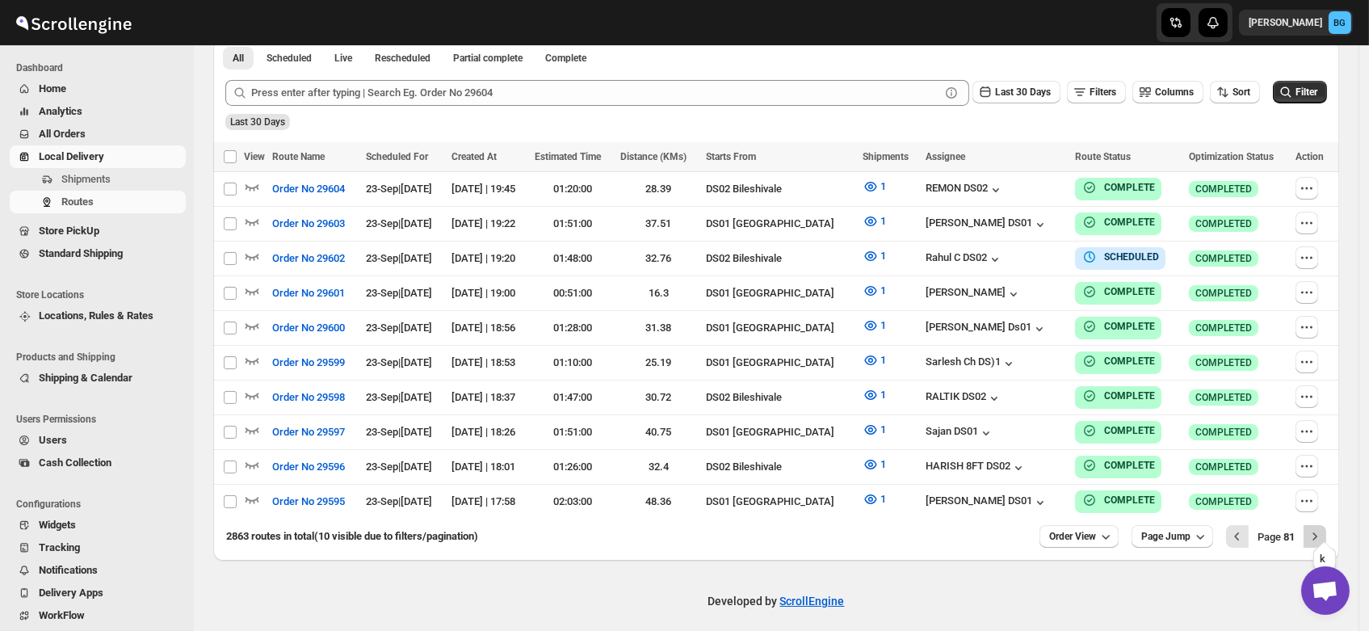
click at [1319, 528] on icon "Next" at bounding box center [1315, 536] width 16 height 16
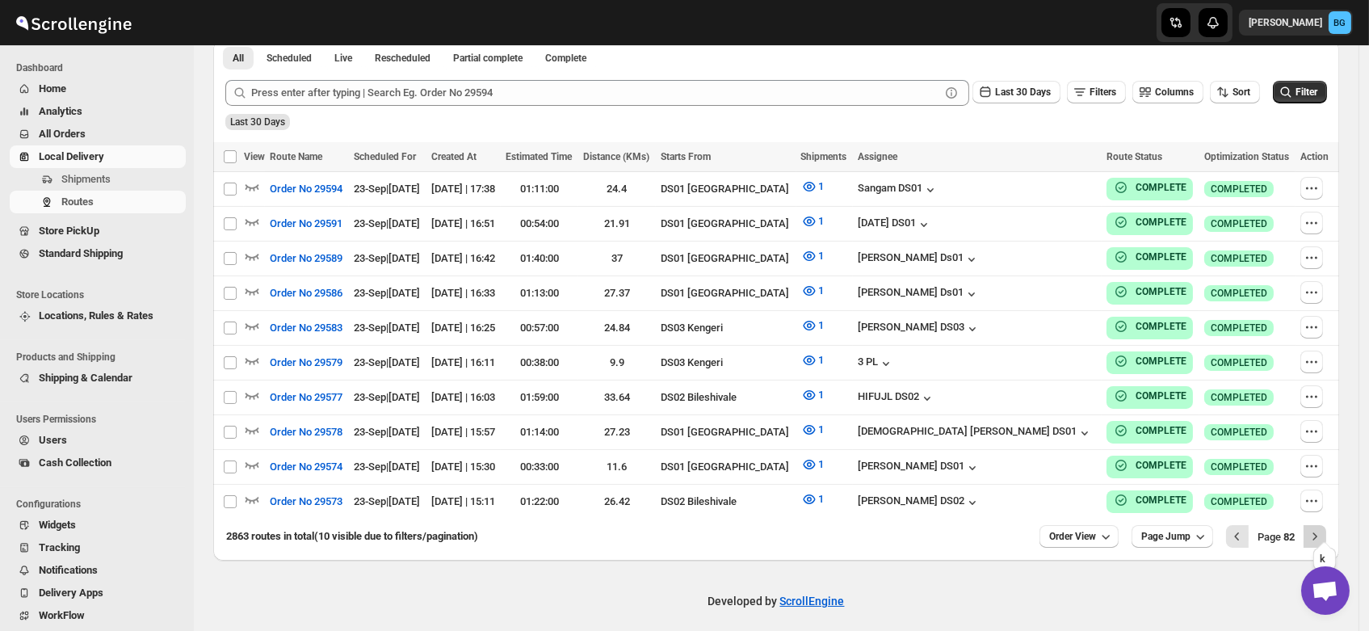
click at [1321, 528] on icon "Next" at bounding box center [1315, 536] width 16 height 16
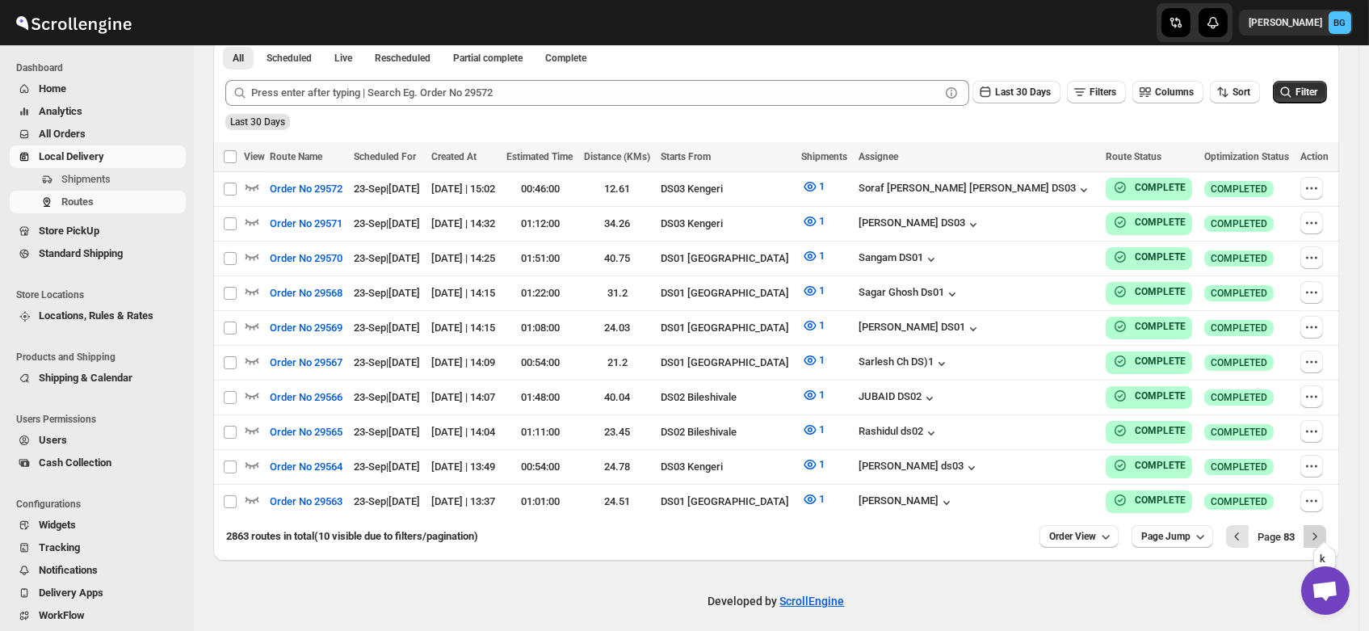
click at [1323, 533] on icon "Next" at bounding box center [1315, 536] width 16 height 16
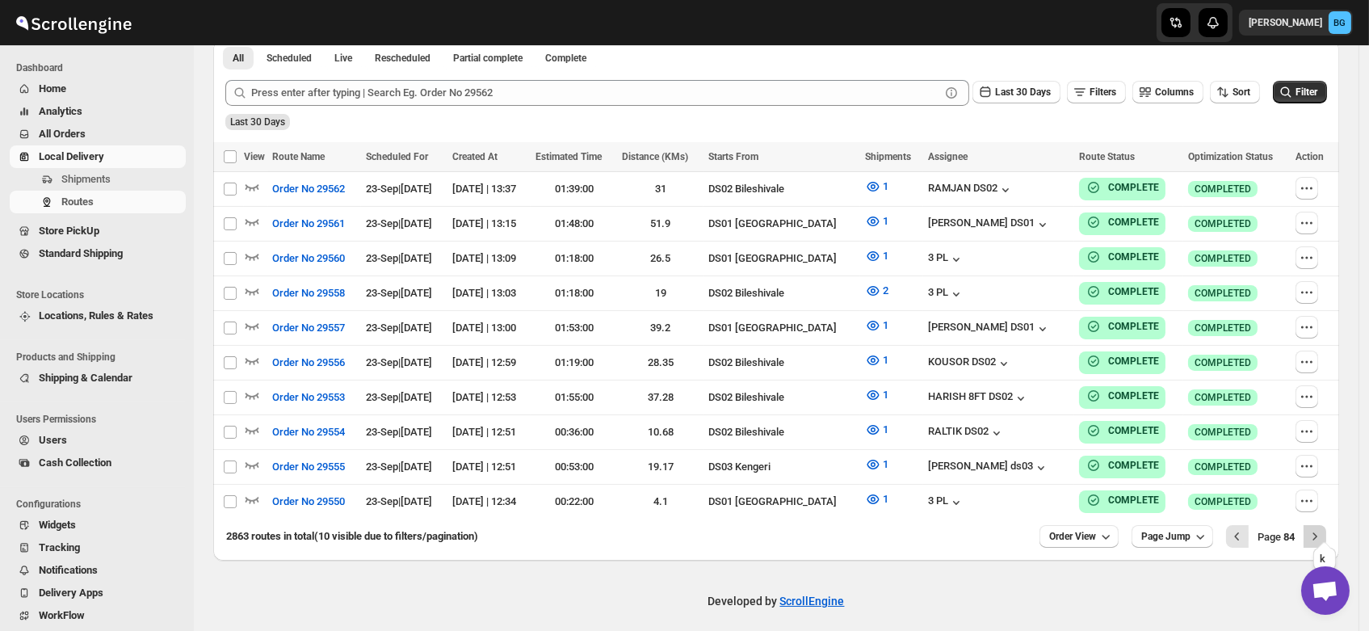
click at [1323, 529] on icon "Next" at bounding box center [1315, 536] width 16 height 16
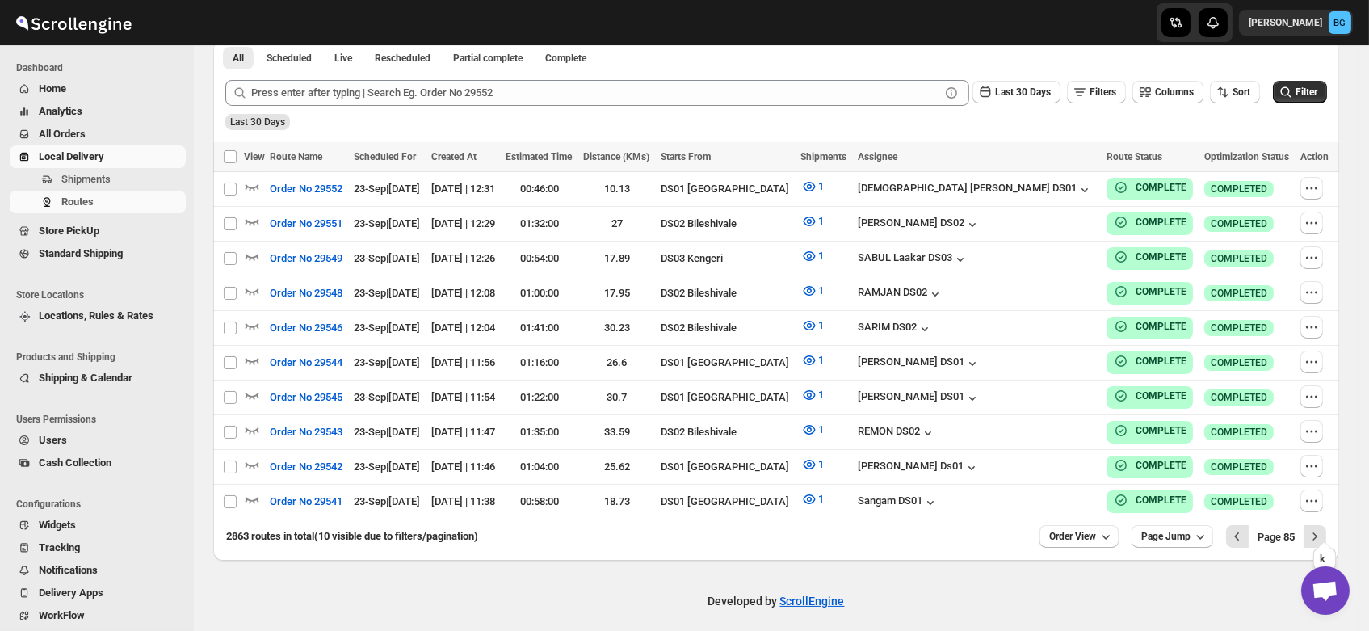
click at [1323, 529] on icon "Next" at bounding box center [1315, 536] width 16 height 16
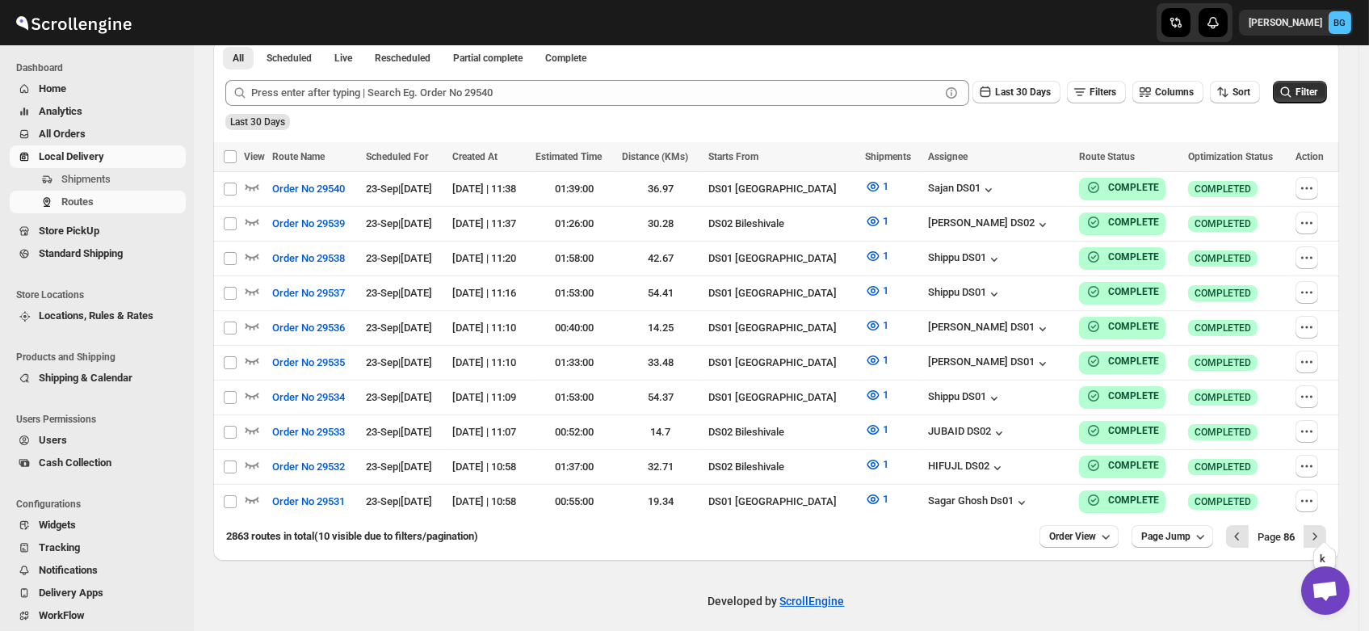
click at [1323, 529] on icon "Next" at bounding box center [1315, 536] width 16 height 16
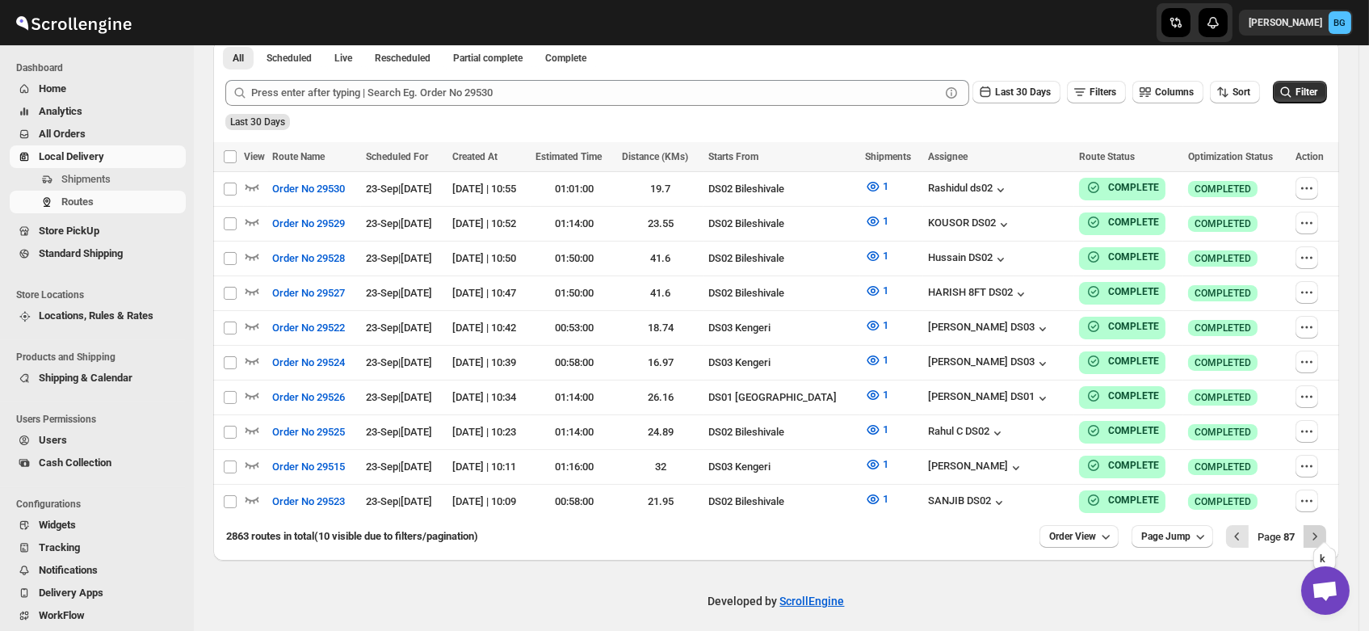
click at [1321, 528] on icon "Next" at bounding box center [1315, 536] width 16 height 16
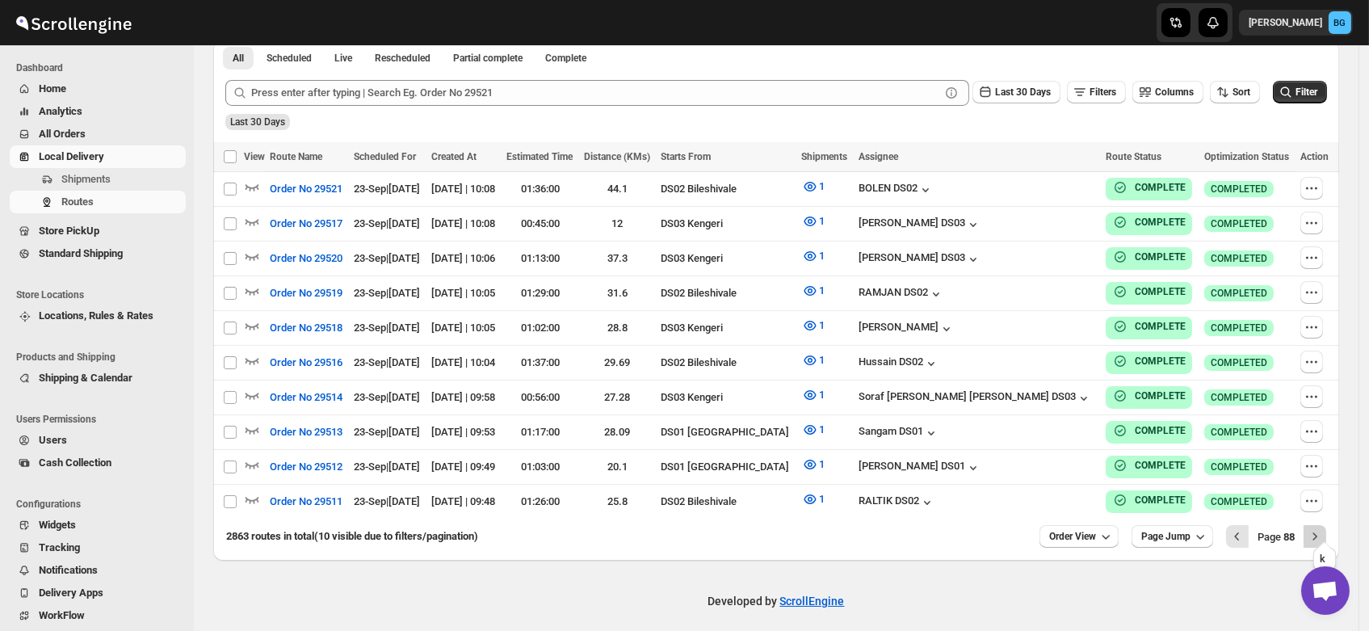
click at [1314, 526] on button "Next" at bounding box center [1315, 536] width 23 height 23
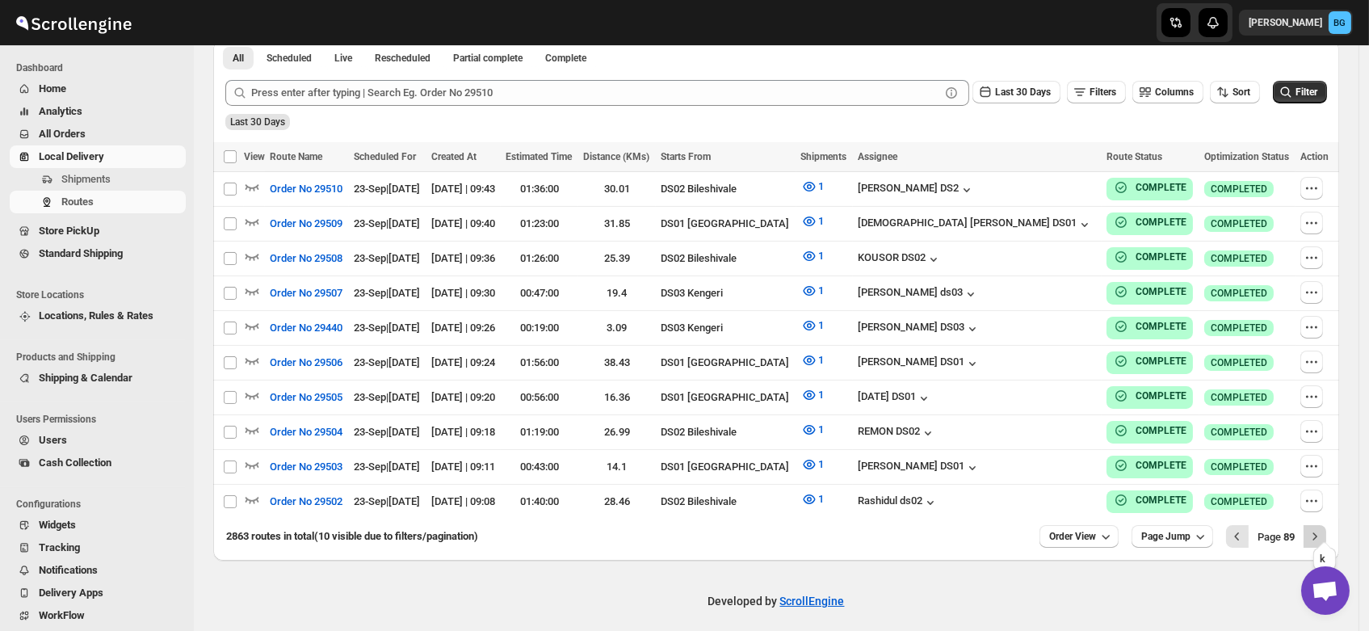
click at [1326, 527] on button "Next" at bounding box center [1315, 536] width 23 height 23
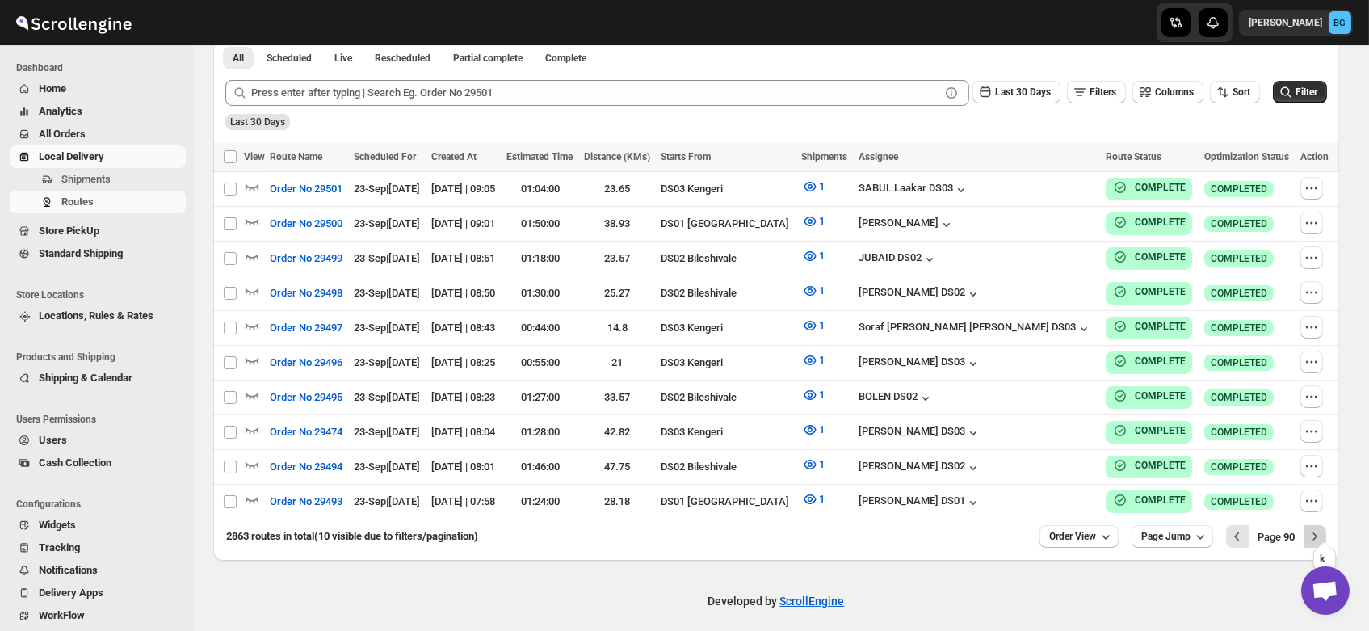
click at [1326, 528] on button "Next" at bounding box center [1315, 536] width 23 height 23
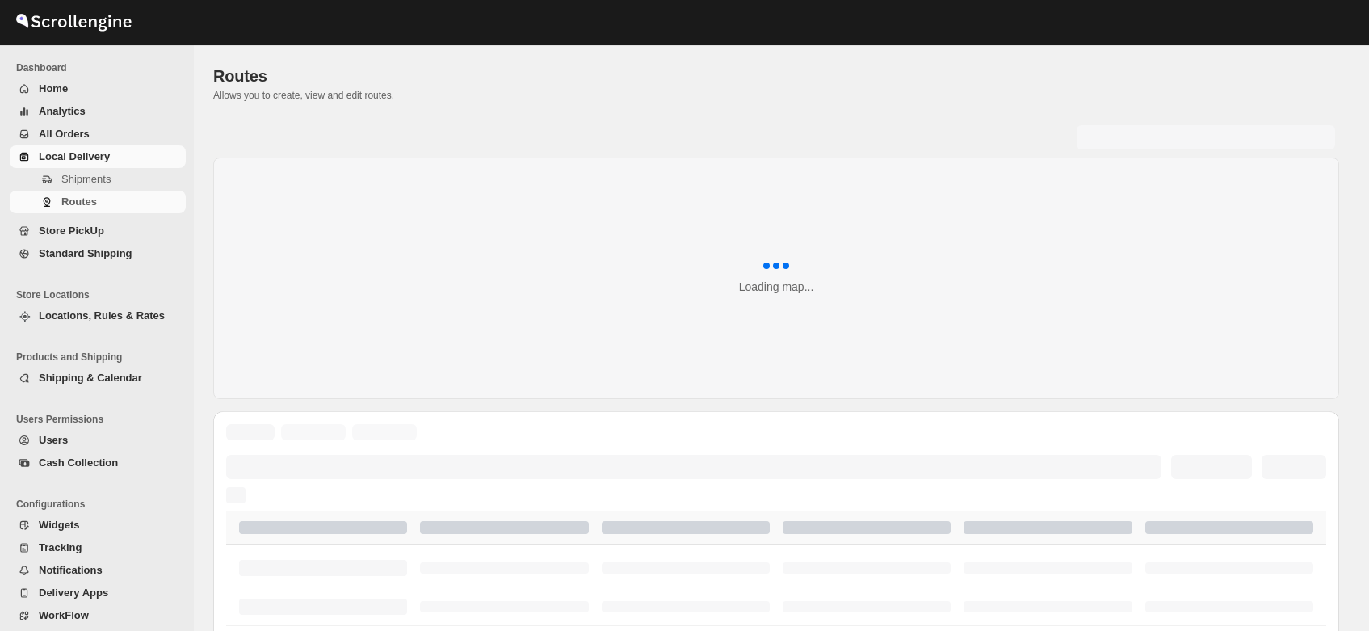
scroll to position [381, 0]
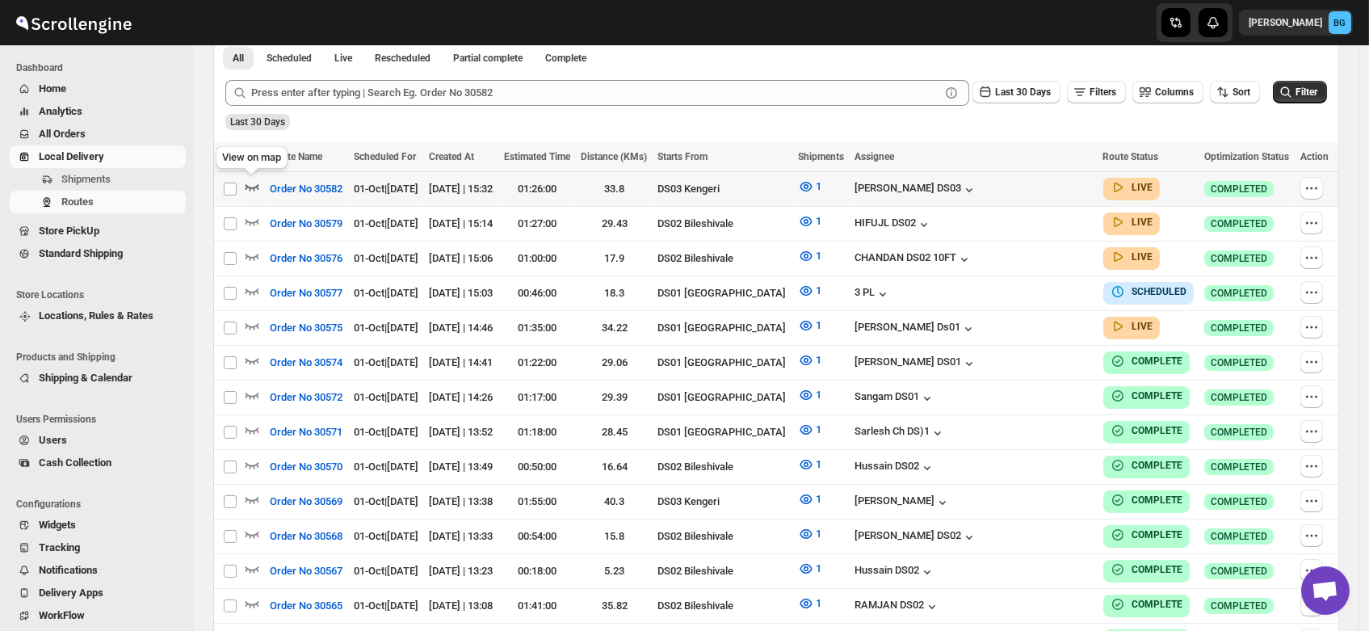
click at [252, 186] on icon "button" at bounding box center [252, 186] width 16 height 16
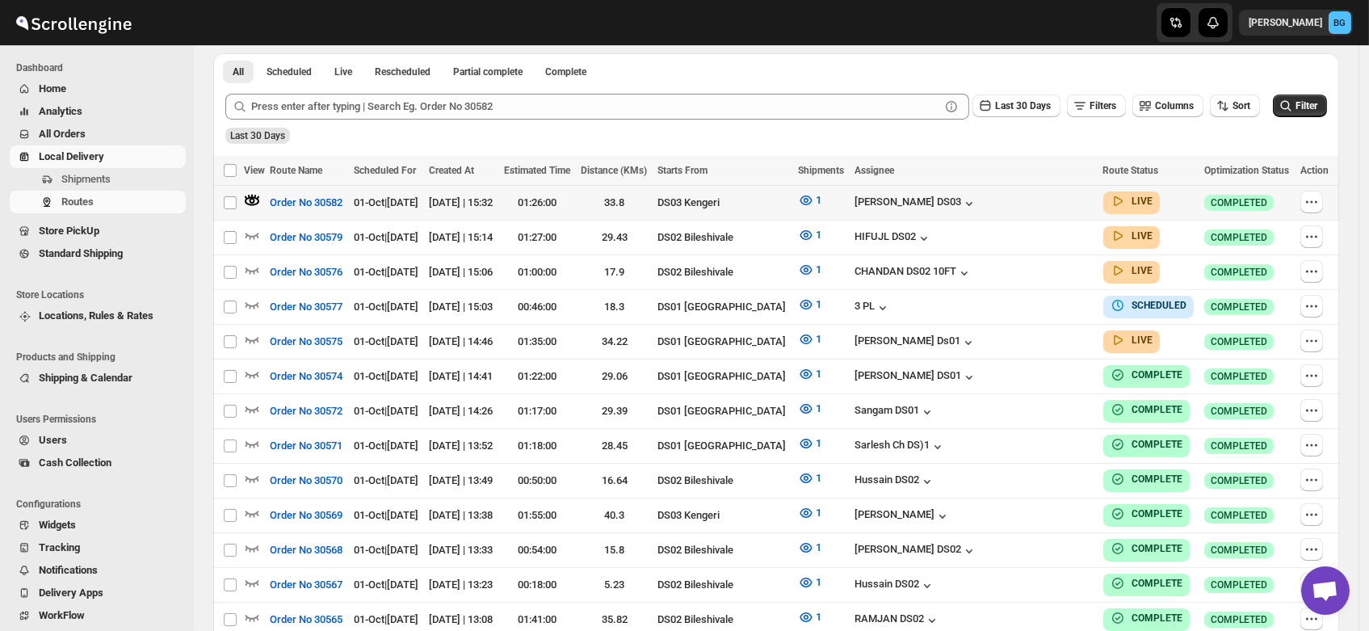
scroll to position [0, 0]
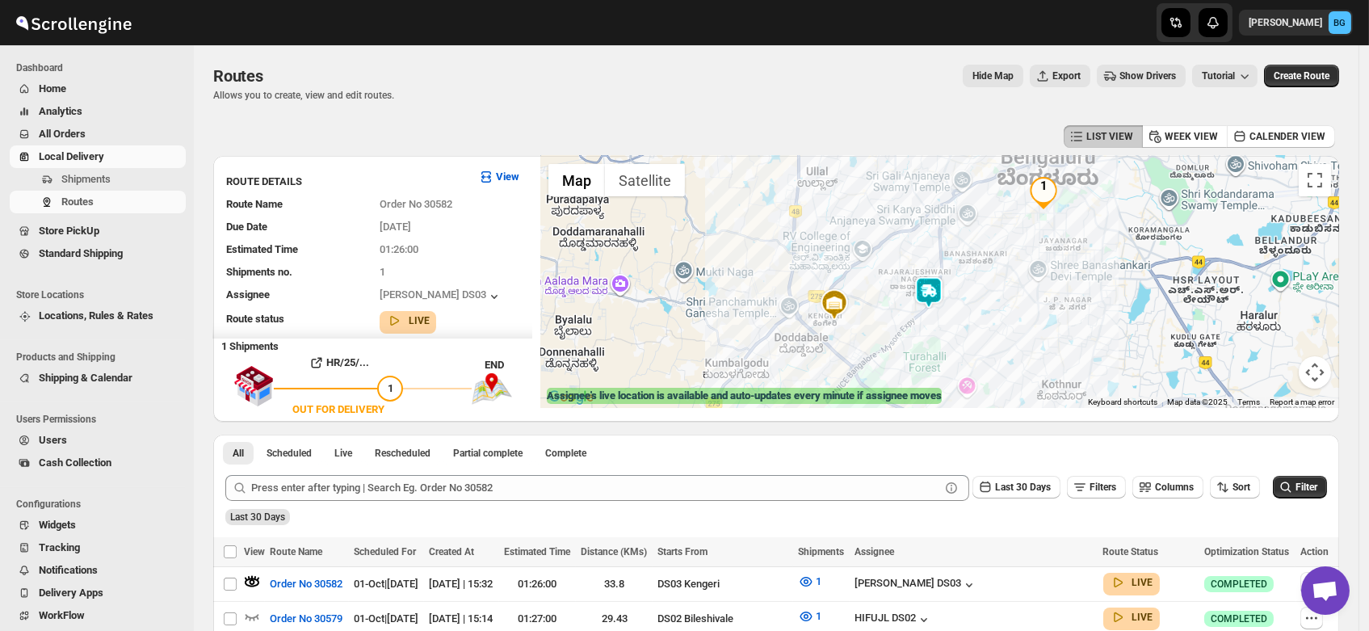
click at [933, 288] on img at bounding box center [929, 292] width 32 height 32
